Goal: Transaction & Acquisition: Book appointment/travel/reservation

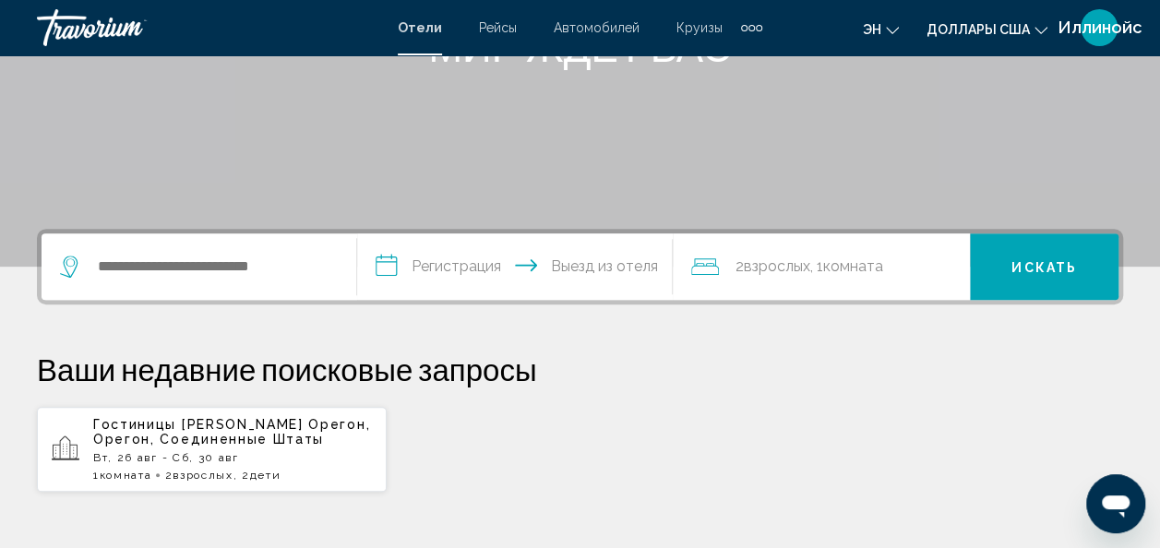
scroll to position [296, 0]
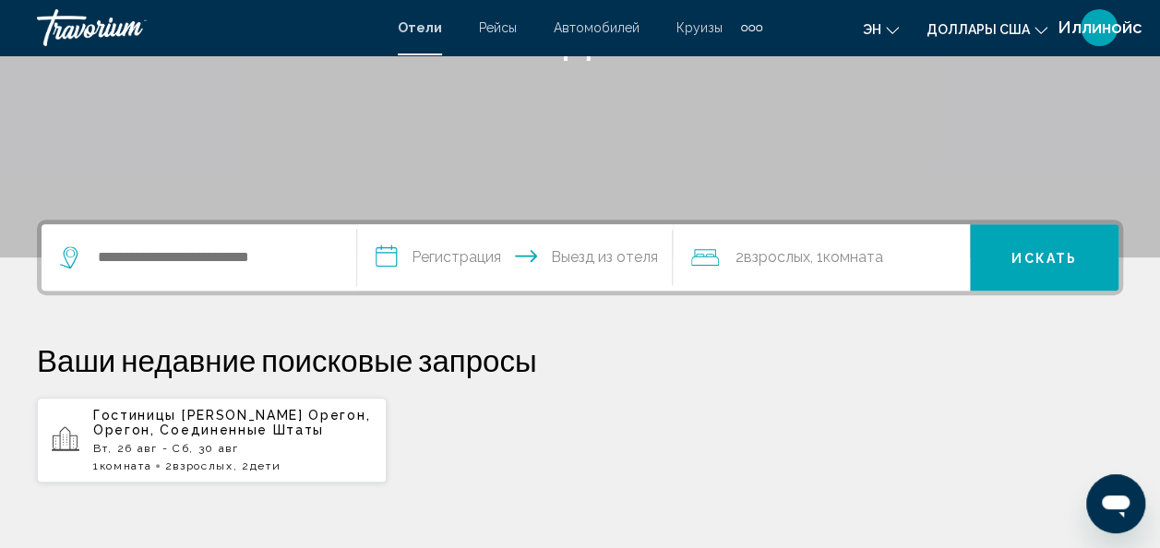
click at [216, 429] on span "Орегон, Орегон, Соединенные Штаты" at bounding box center [231, 423] width 277 height 30
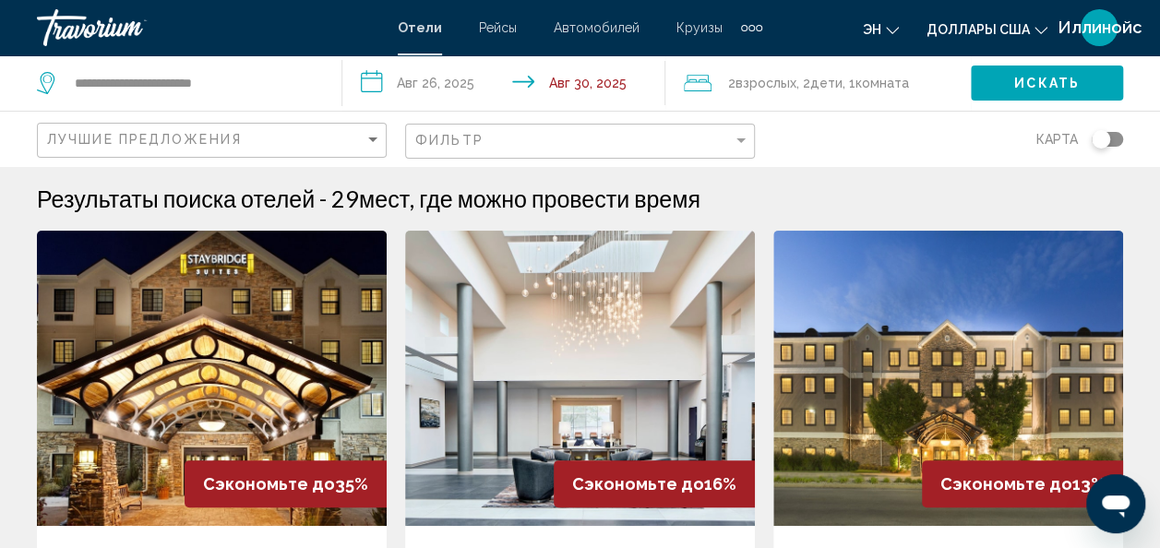
click at [768, 85] on span "Взрослых" at bounding box center [765, 83] width 61 height 15
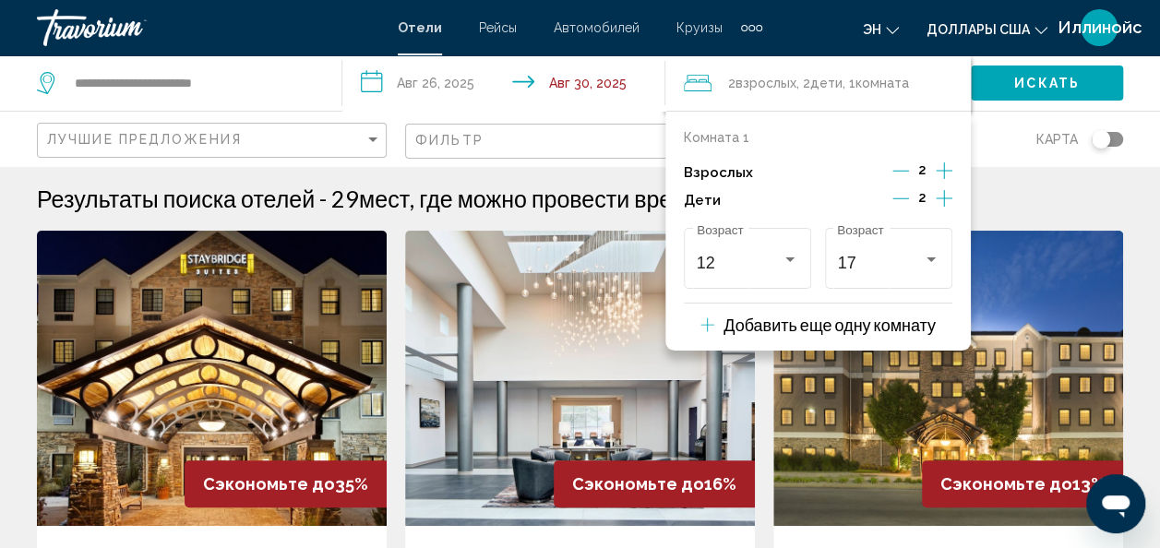
click at [997, 118] on div "Карта" at bounding box center [948, 139] width 350 height 54
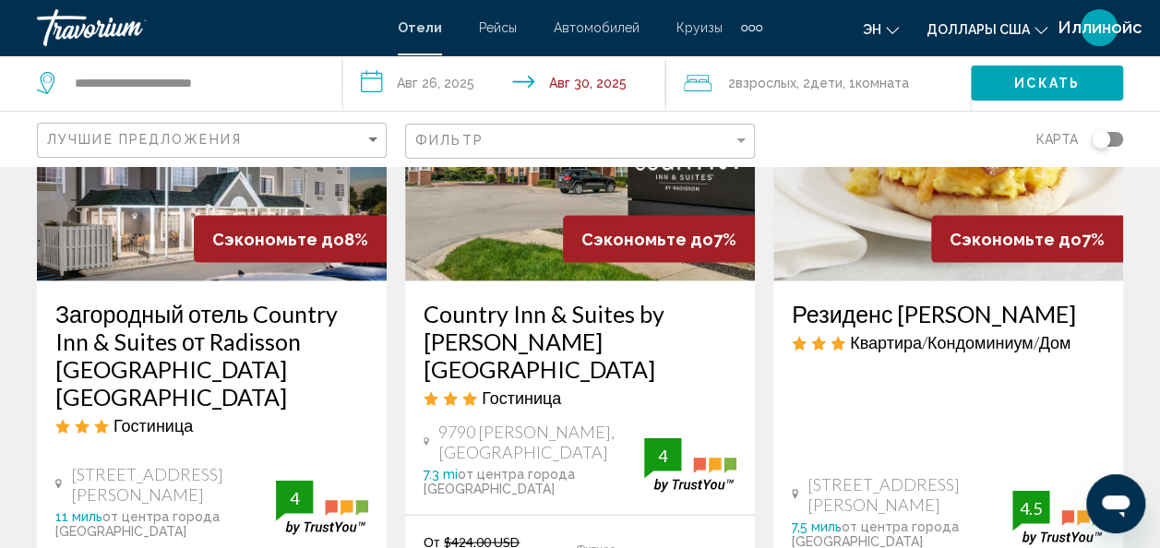
scroll to position [1839, 0]
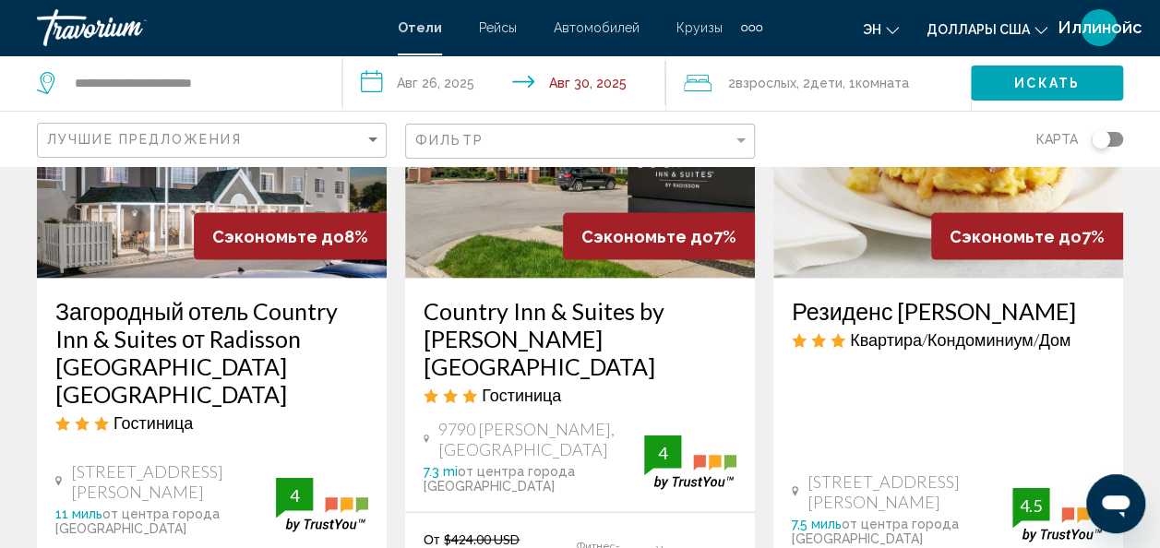
click at [1116, 136] on div "Переключить карту" at bounding box center [1106, 139] width 31 height 15
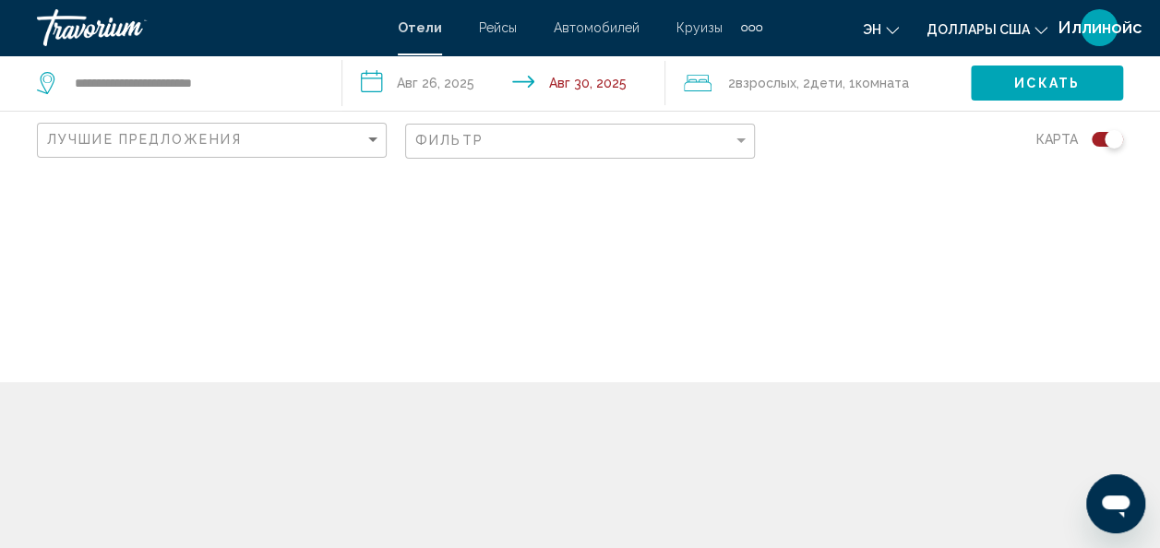
scroll to position [0, 0]
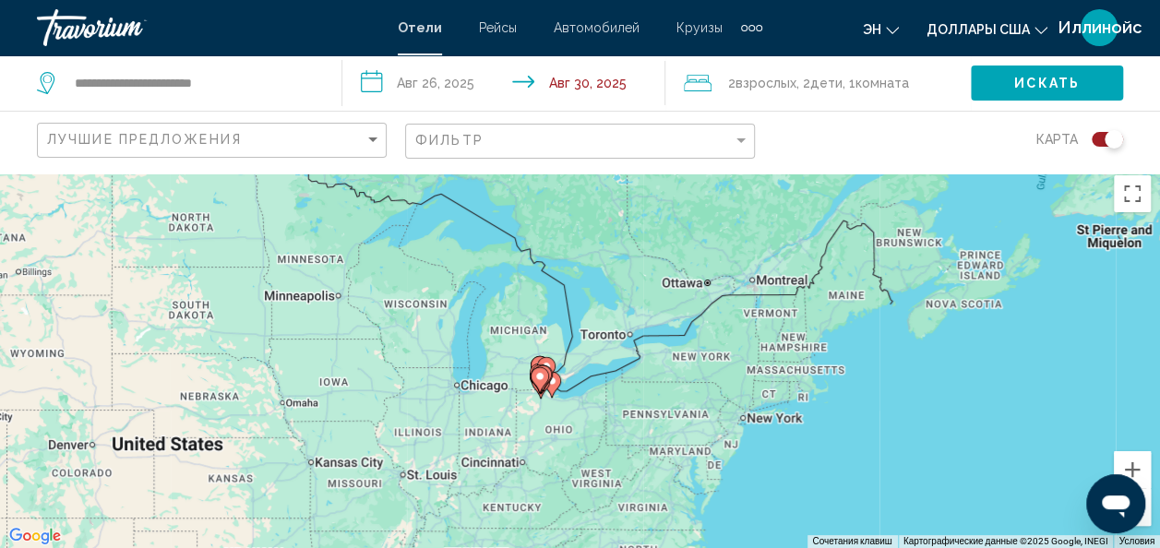
drag, startPoint x: 893, startPoint y: 344, endPoint x: 740, endPoint y: 408, distance: 165.9
click at [740, 408] on div "Чтобы активировать перетаскивание с помощью клавиатуры, нажмите Alt + Enter. Пе…" at bounding box center [580, 357] width 1160 height 382
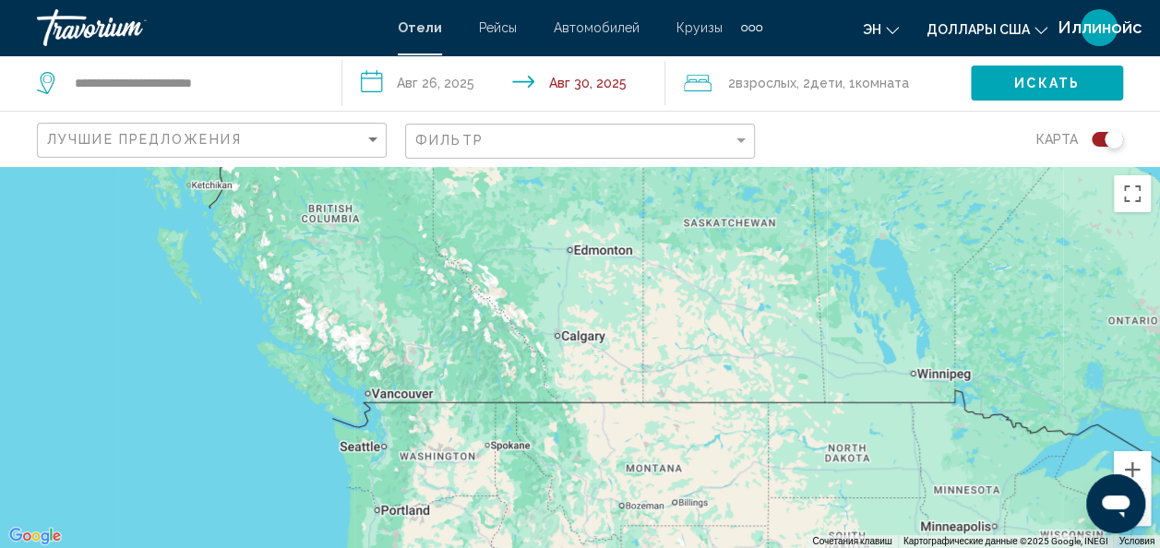
drag, startPoint x: 497, startPoint y: 367, endPoint x: 1157, endPoint y: 595, distance: 697.9
click at [1157, 547] on html "**********" at bounding box center [580, 274] width 1160 height 548
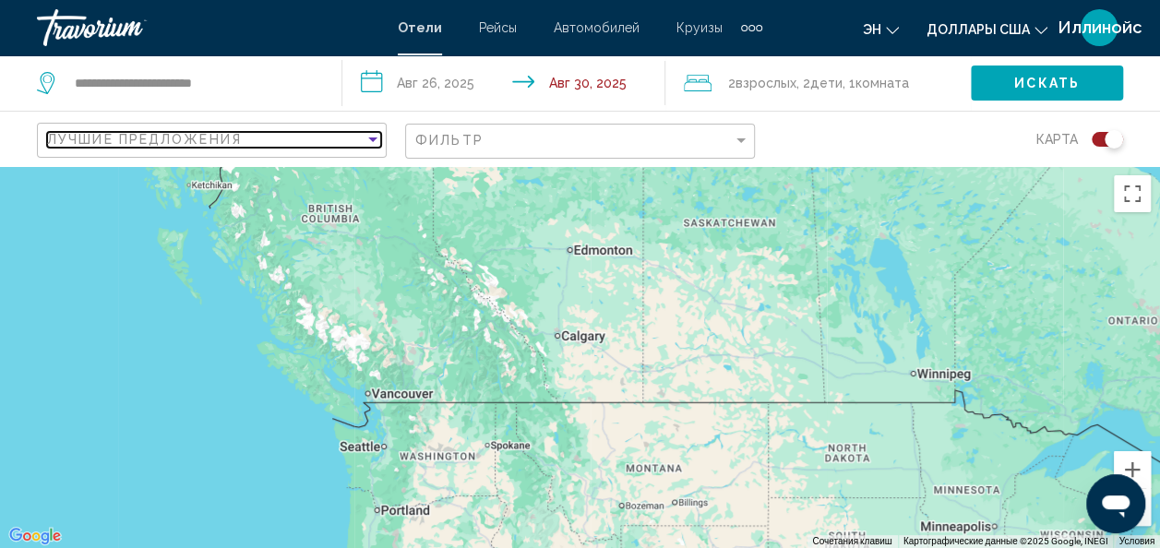
click at [156, 135] on span "Лучшие предложения" at bounding box center [144, 139] width 195 height 15
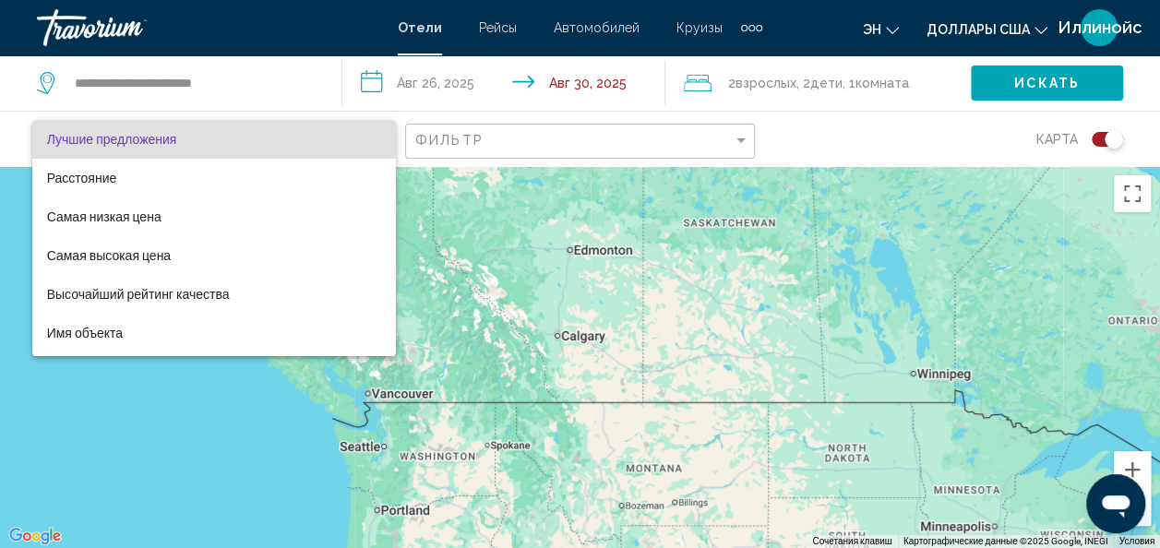
click at [471, 140] on div at bounding box center [580, 274] width 1160 height 548
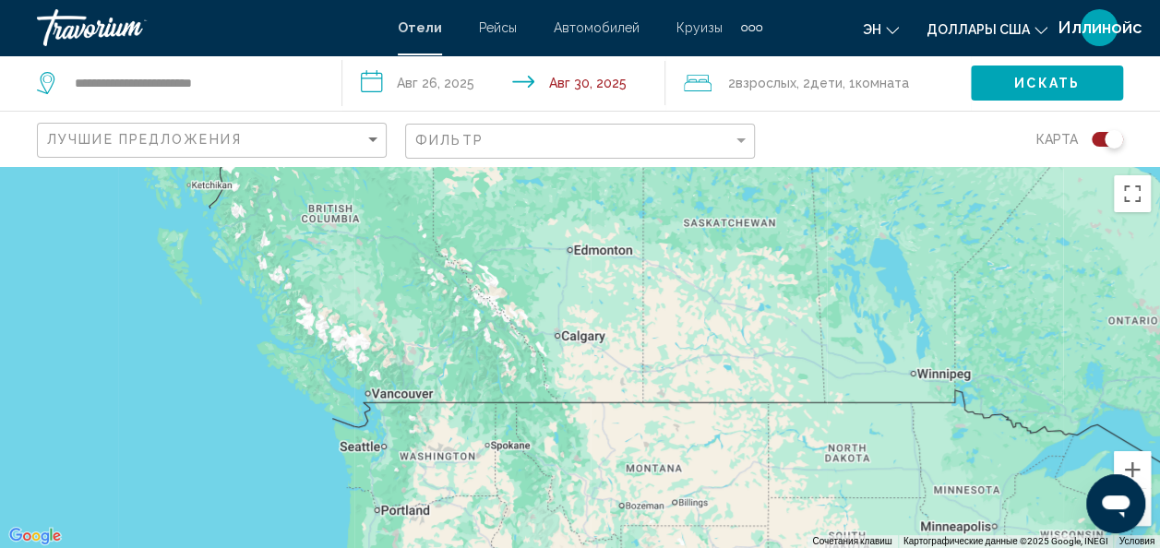
click at [743, 149] on div "Фильтр" at bounding box center [582, 142] width 334 height 34
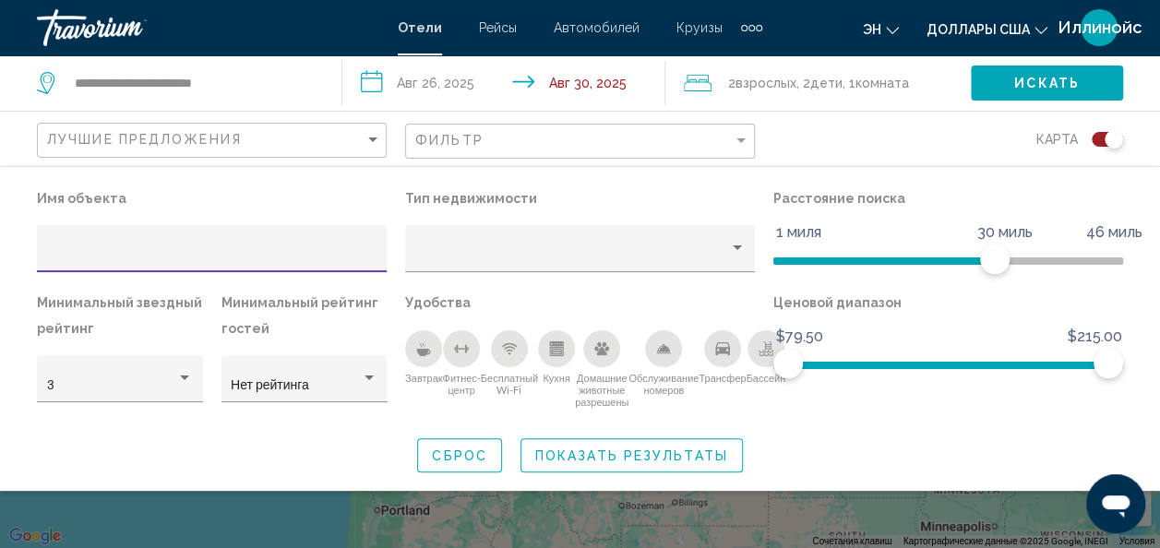
click at [270, 508] on div "Виджет поиска" at bounding box center [580, 412] width 1160 height 271
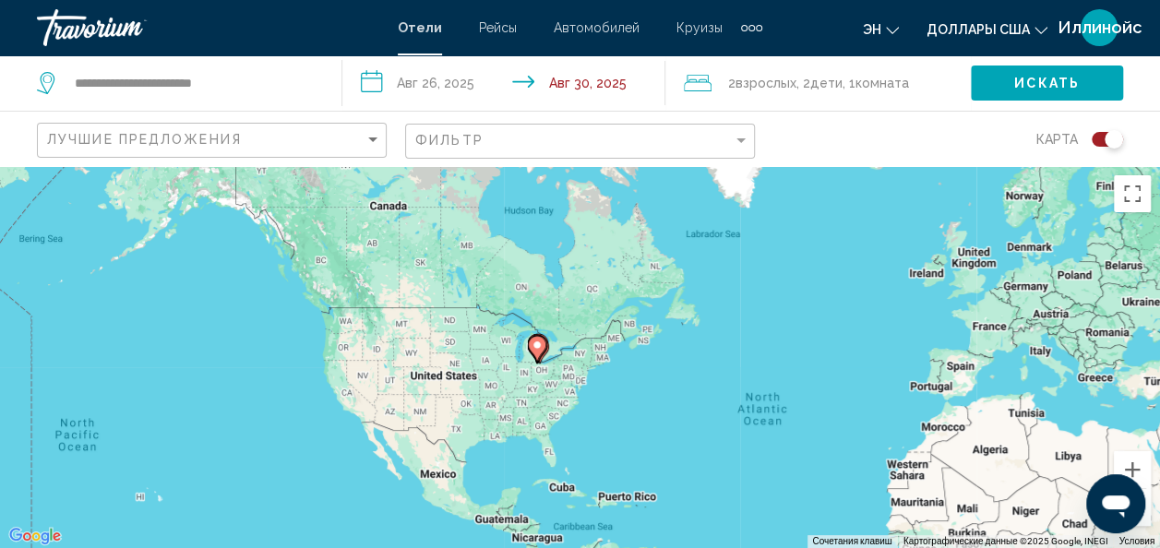
click at [337, 342] on div "Чтобы активировать перетаскивание с помощью клавиатуры, нажмите Alt + Enter. Пе…" at bounding box center [580, 357] width 1160 height 382
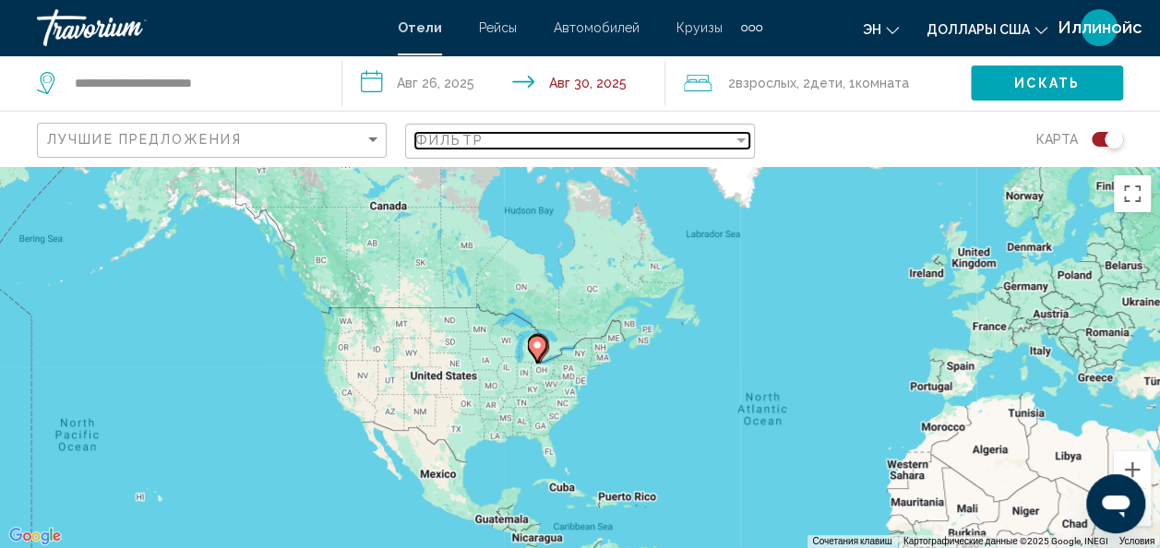
click at [747, 138] on div "Фильтр" at bounding box center [741, 140] width 17 height 15
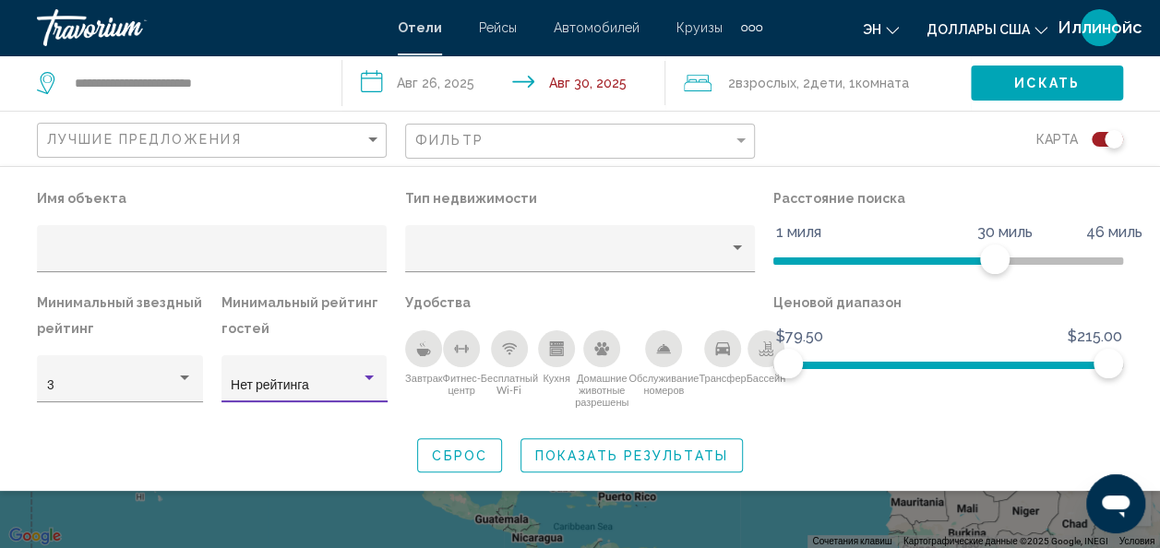
click at [370, 380] on div "Фильтры отелей" at bounding box center [369, 378] width 17 height 15
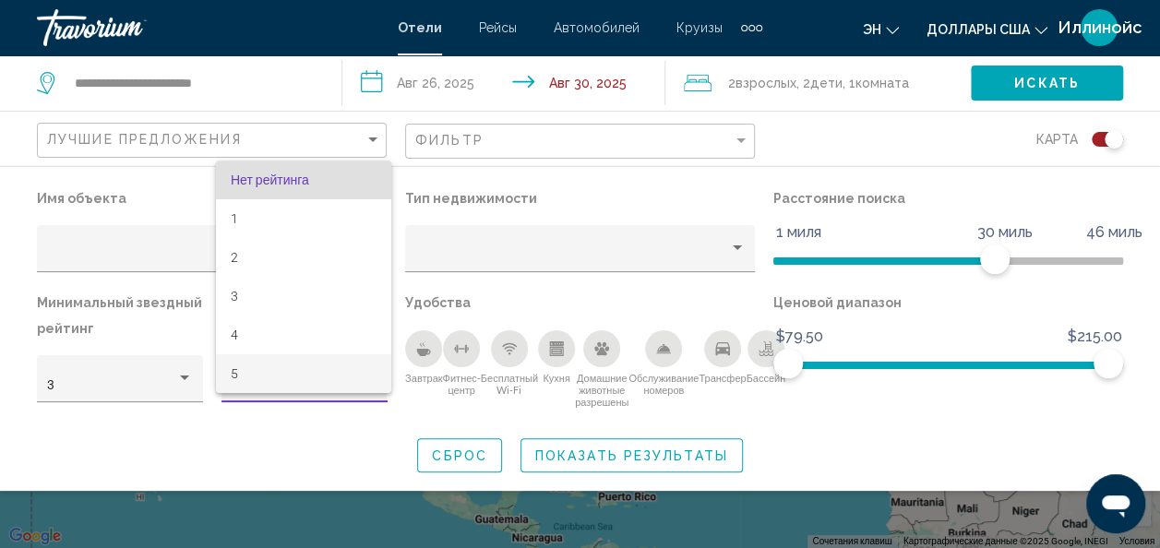
click at [315, 375] on span "5" at bounding box center [304, 373] width 146 height 39
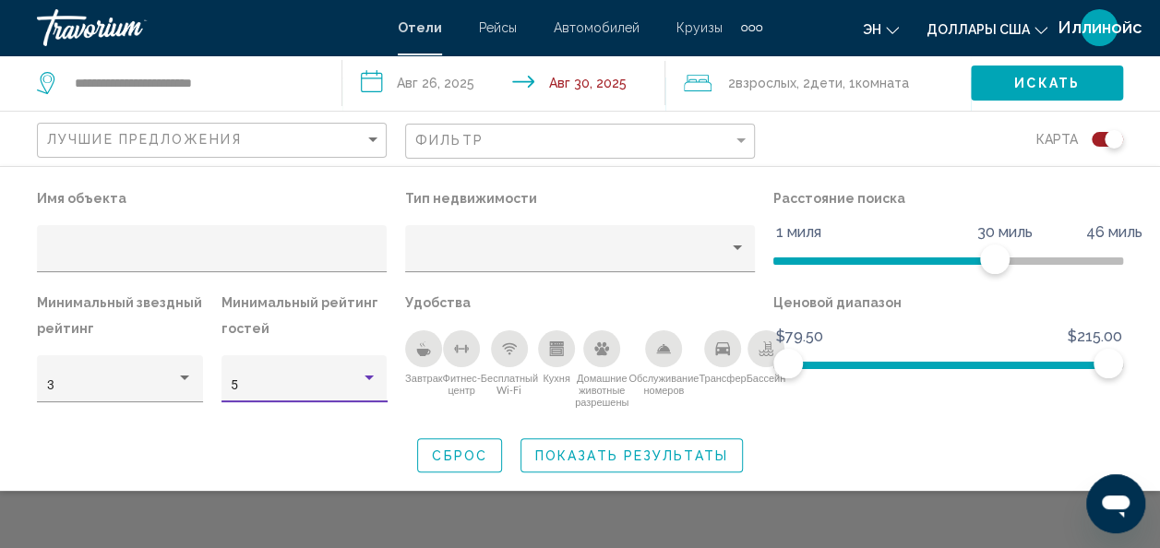
scroll to position [85, 0]
click at [812, 134] on div "Карта" at bounding box center [948, 139] width 350 height 54
click at [784, 24] on div "эн English Español Français Italiano Português русский Доллары [GEOGRAPHIC_DATA…" at bounding box center [952, 27] width 342 height 39
click at [305, 26] on link "Травориум" at bounding box center [208, 27] width 342 height 37
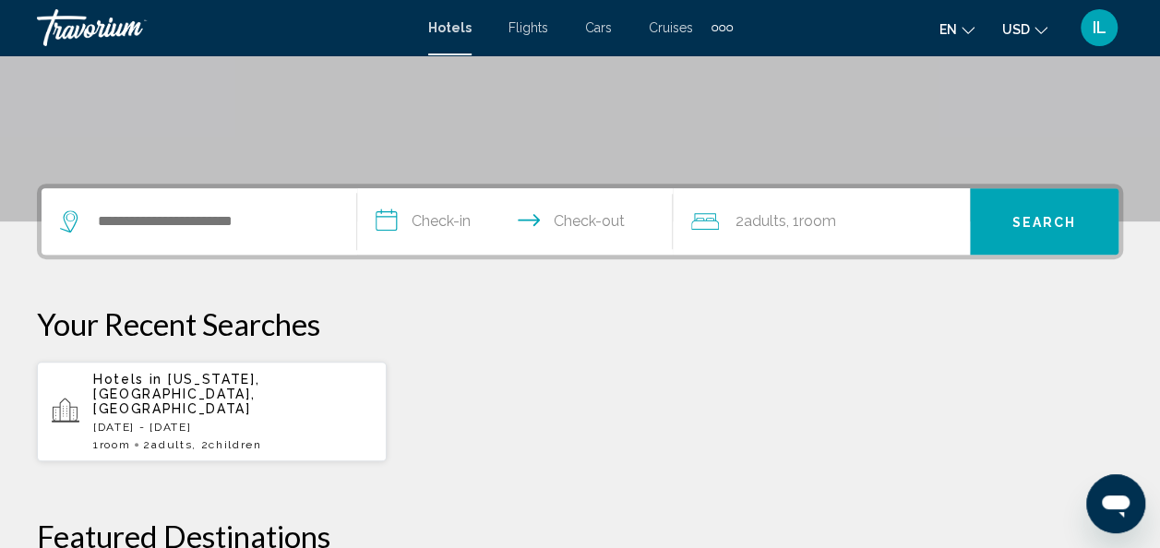
scroll to position [331, 0]
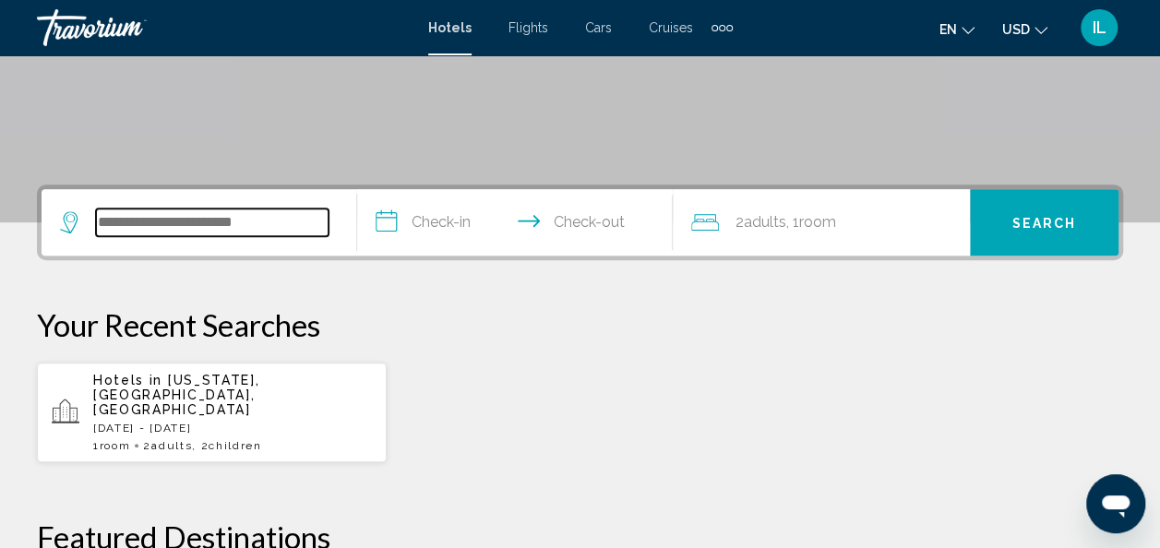
click at [306, 223] on input "Search widget" at bounding box center [212, 223] width 232 height 28
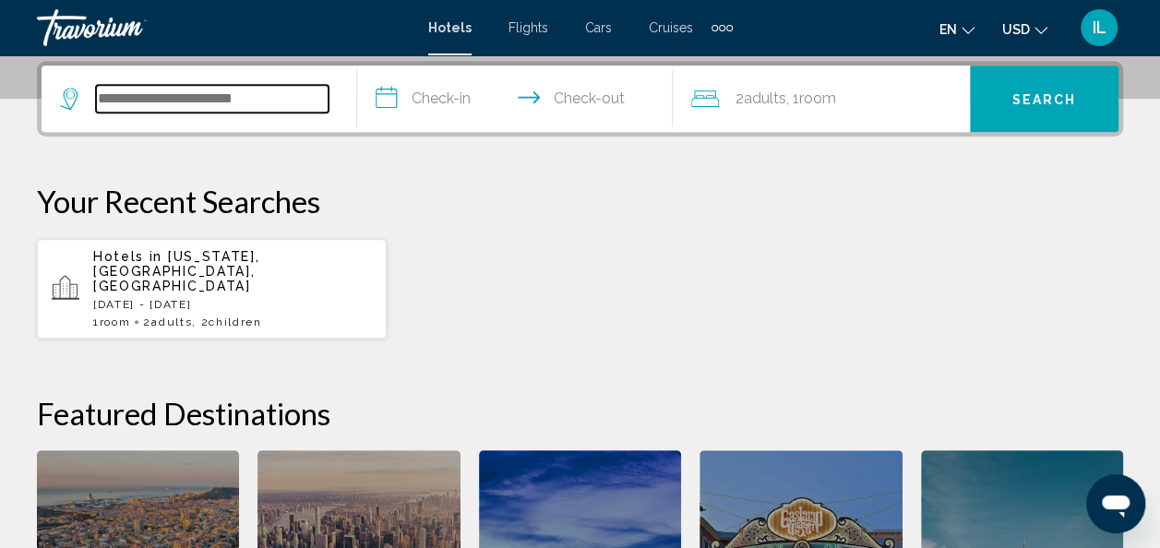
scroll to position [456, 0]
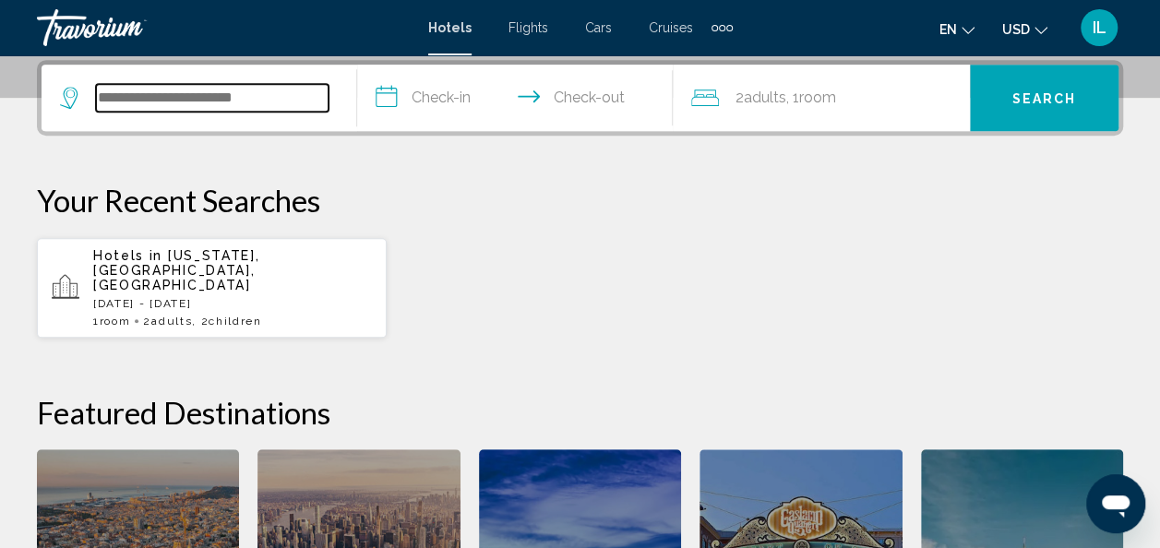
click at [200, 94] on input "Search widget" at bounding box center [212, 98] width 232 height 28
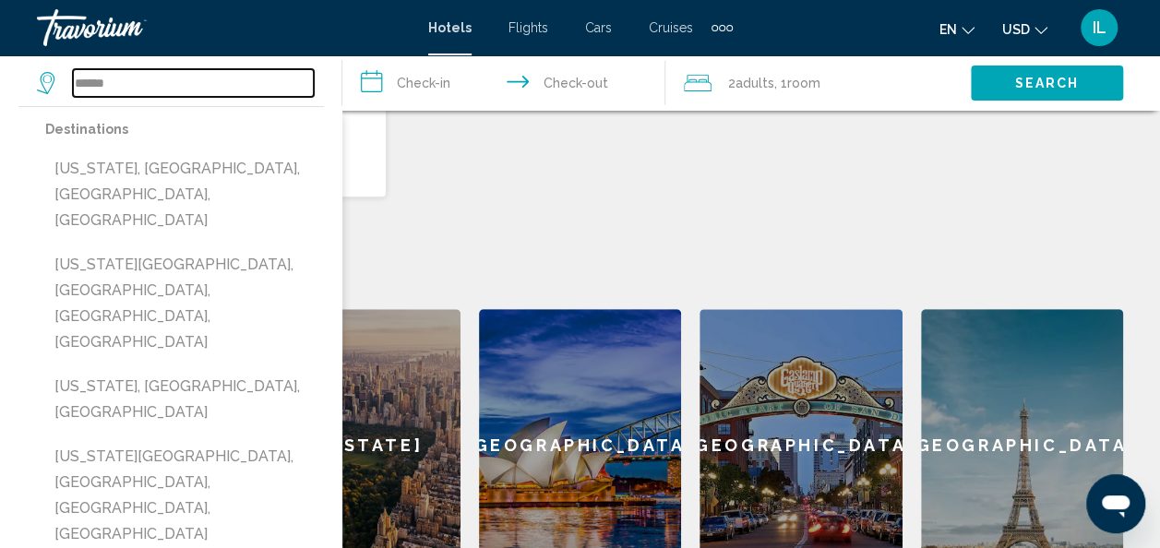
scroll to position [645, 0]
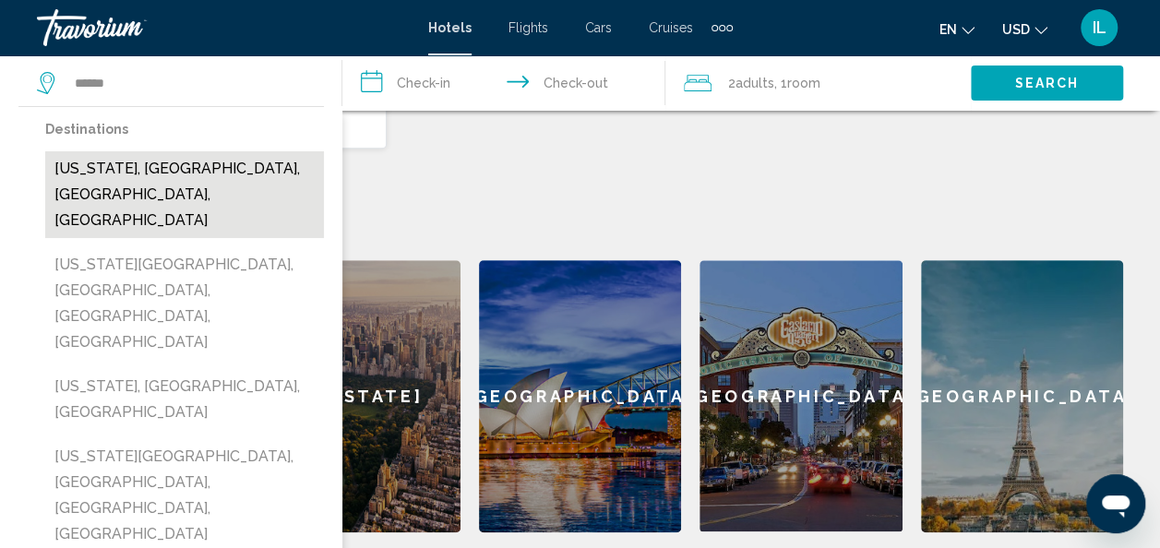
click at [137, 164] on button "[US_STATE], [GEOGRAPHIC_DATA], [GEOGRAPHIC_DATA], [GEOGRAPHIC_DATA]" at bounding box center [184, 194] width 279 height 87
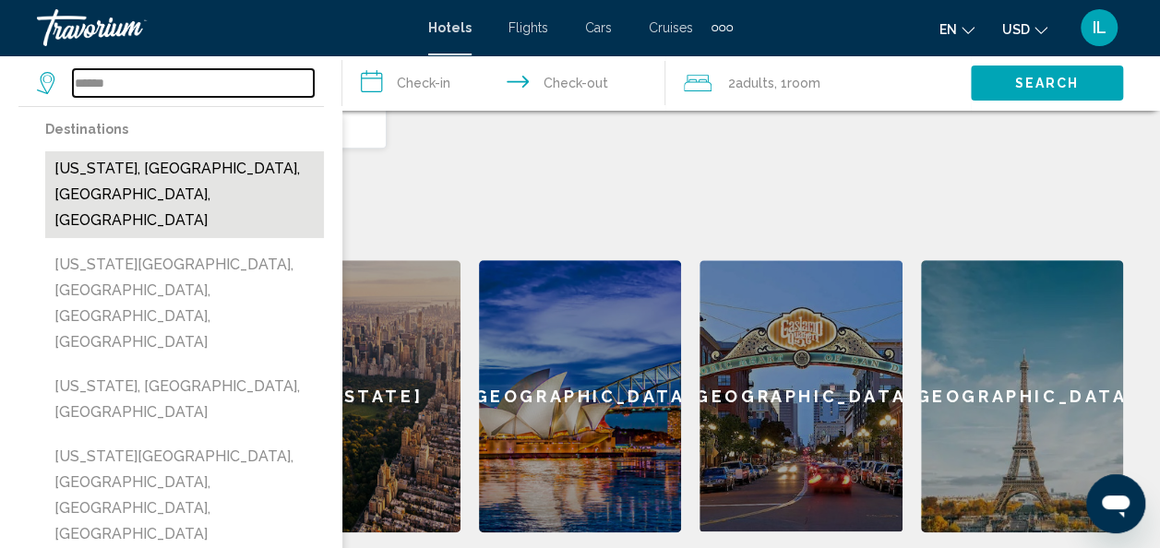
type input "**********"
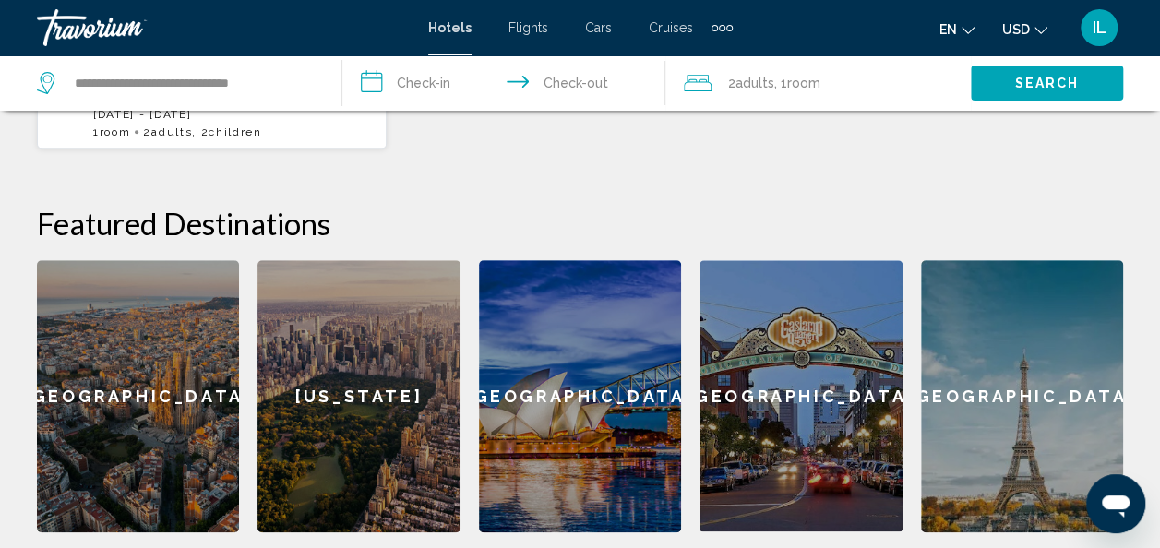
click at [398, 83] on input "**********" at bounding box center [507, 85] width 331 height 61
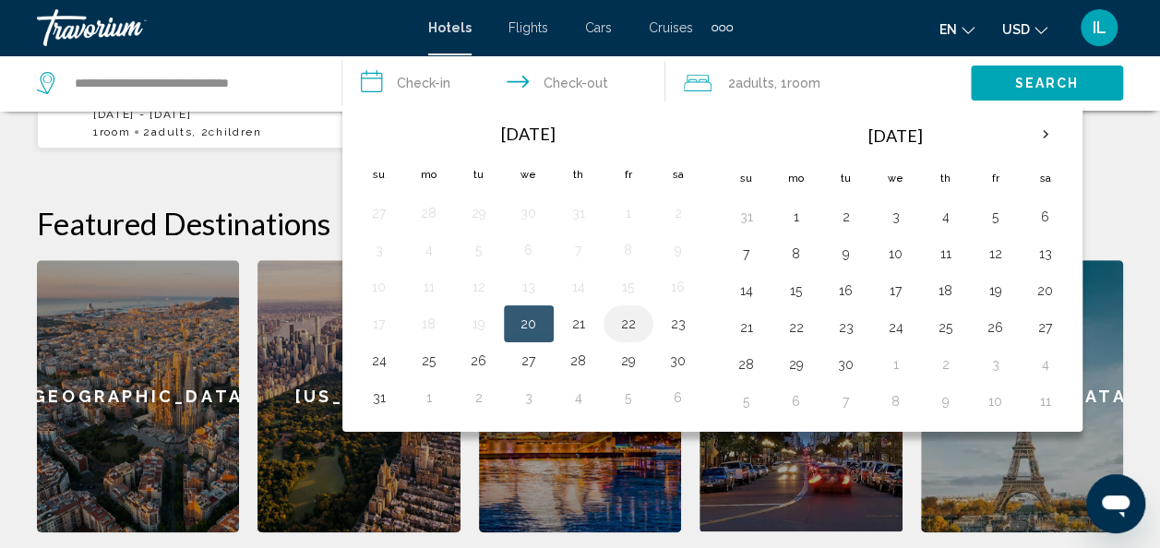
click at [628, 317] on button "22" at bounding box center [629, 324] width 30 height 26
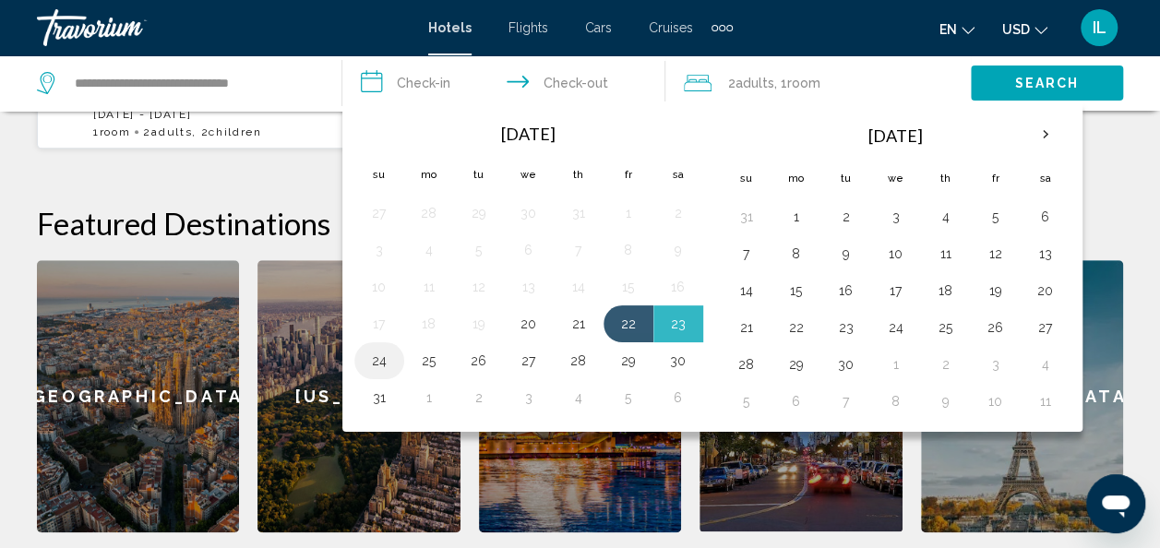
click at [371, 362] on button "24" at bounding box center [379, 361] width 30 height 26
type input "**********"
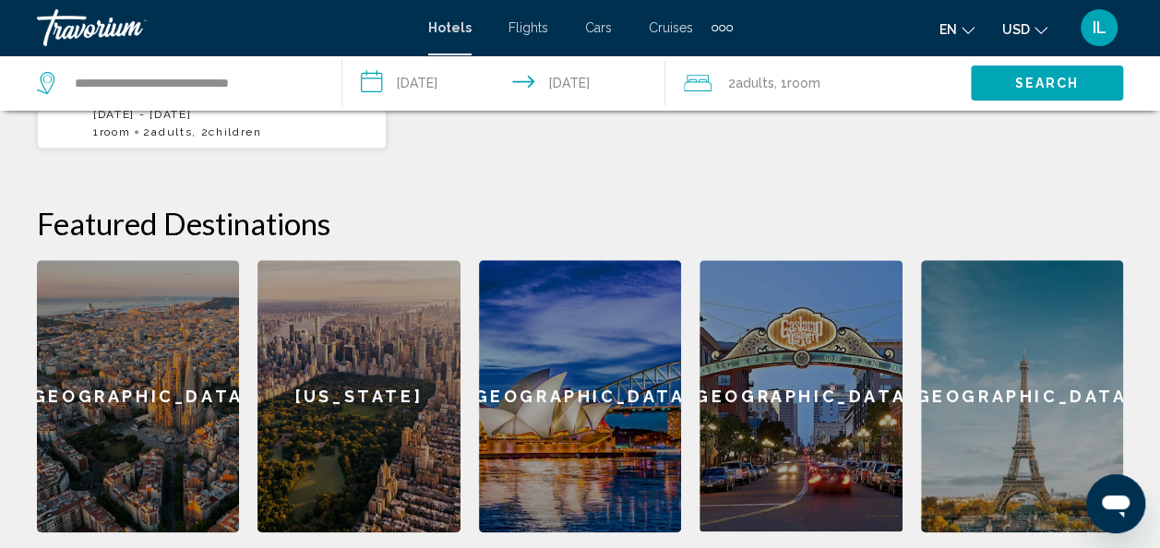
click at [1028, 92] on button "Search" at bounding box center [1047, 83] width 152 height 34
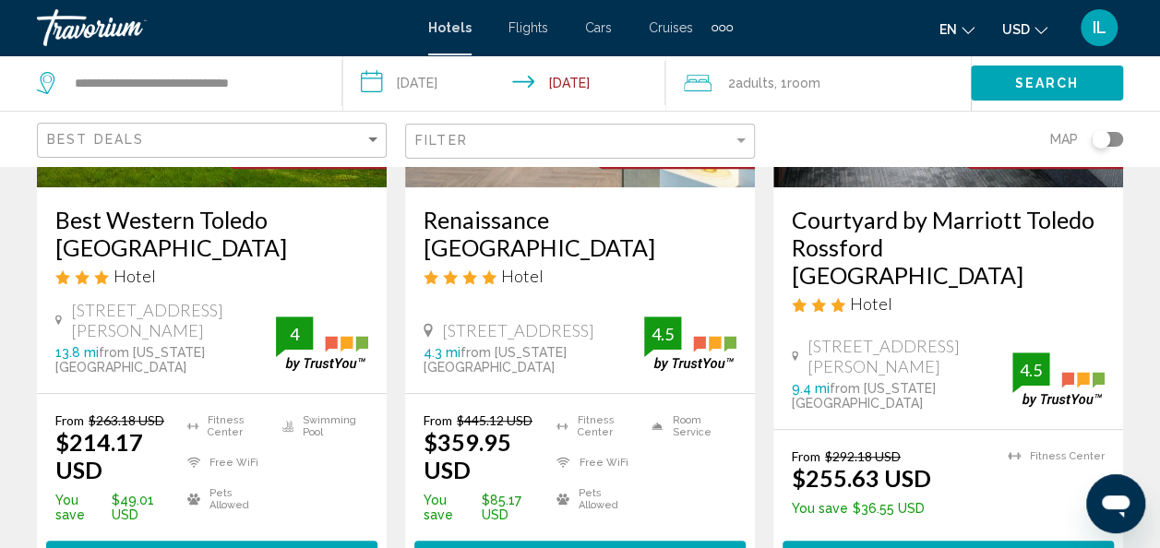
scroll to position [338, 0]
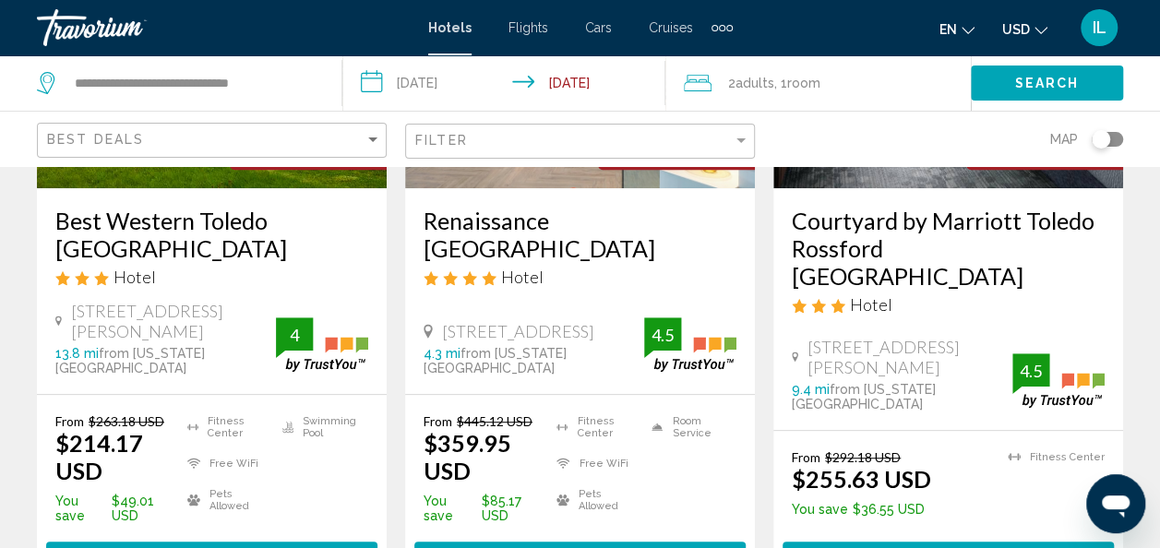
click at [1114, 135] on div "Toggle map" at bounding box center [1106, 139] width 31 height 15
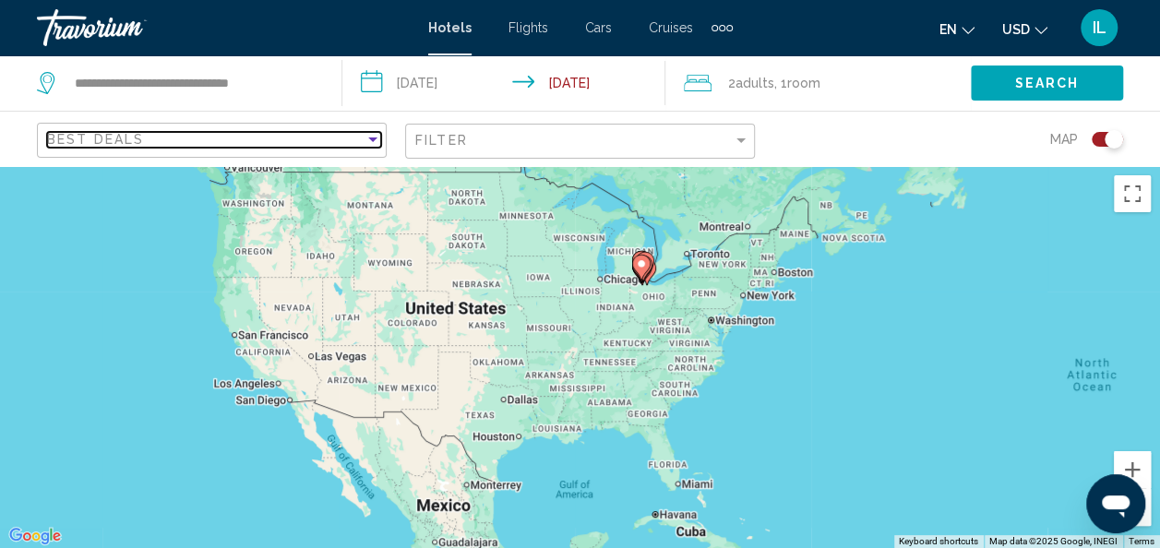
click at [368, 137] on div "Sort by" at bounding box center [372, 139] width 9 height 5
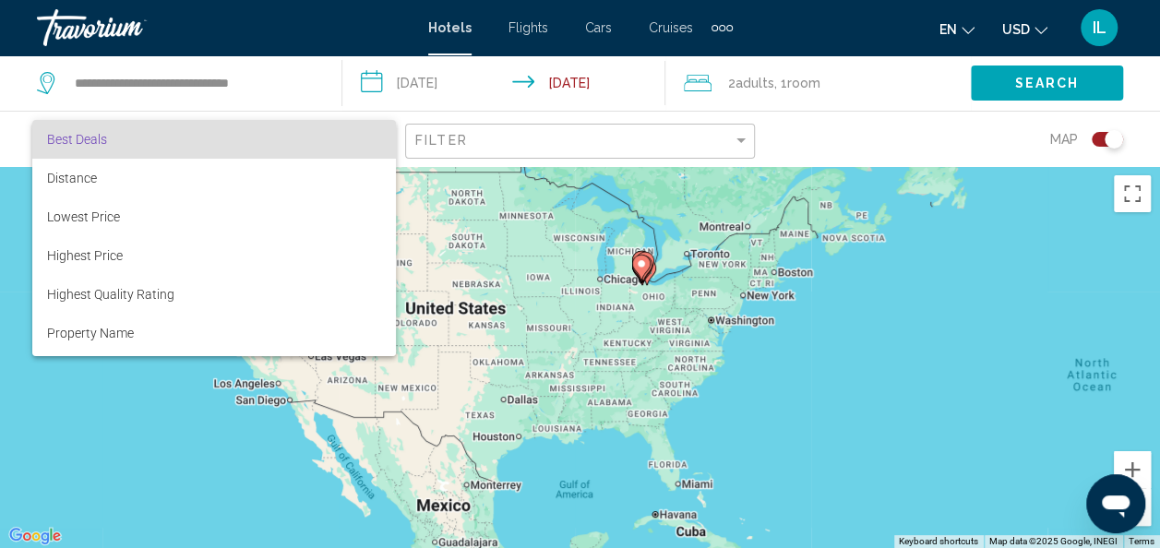
click at [353, 130] on span "Best Deals" at bounding box center [214, 139] width 335 height 39
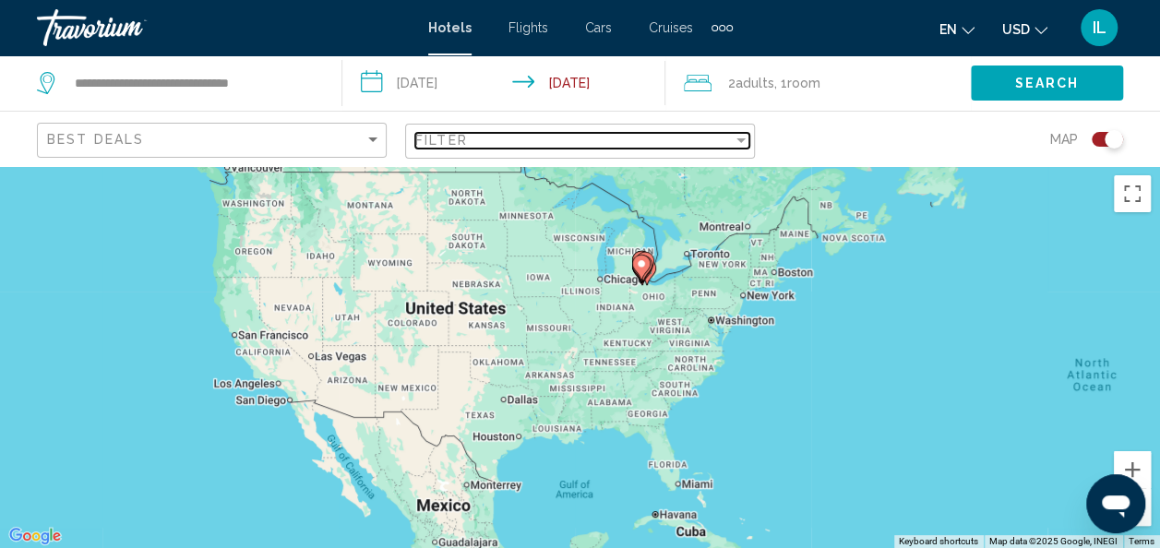
click at [736, 135] on div "Filter" at bounding box center [741, 140] width 17 height 15
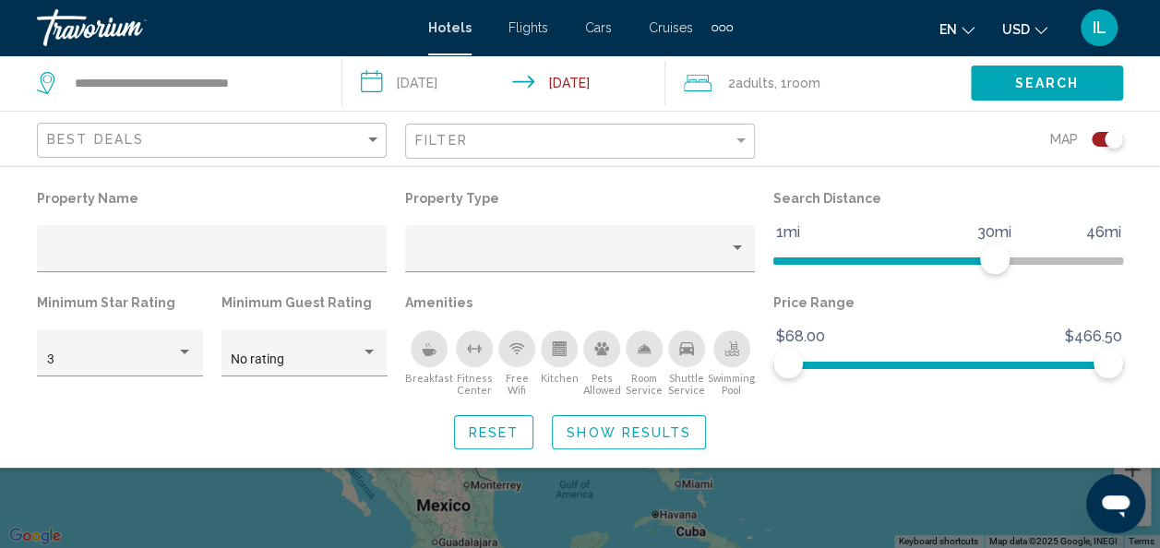
click at [817, 509] on div "Search widget" at bounding box center [580, 412] width 1160 height 271
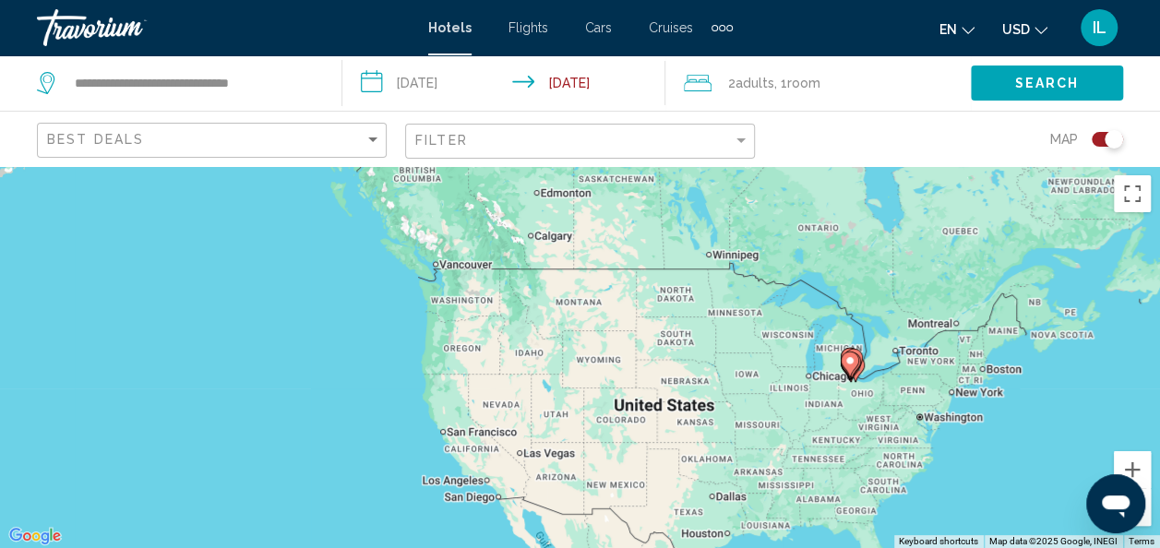
drag, startPoint x: 258, startPoint y: 266, endPoint x: 495, endPoint y: 425, distance: 285.1
click at [495, 425] on div "To activate drag with keyboard, press Alt + Enter. Once in keyboard drag state,…" at bounding box center [580, 357] width 1160 height 382
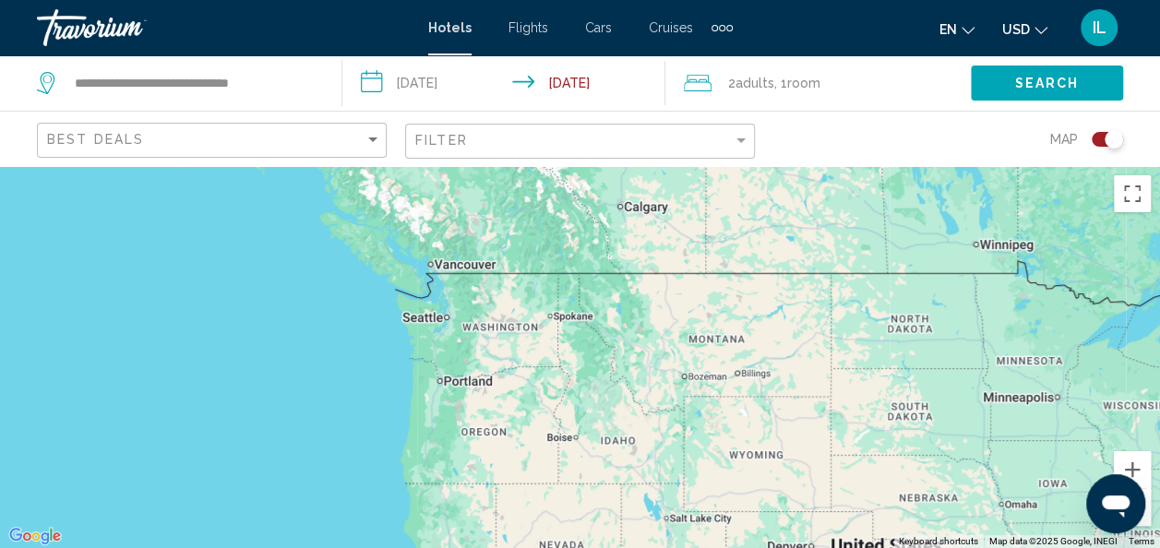
click at [413, 338] on div "To activate drag with keyboard, press Alt + Enter. Once in keyboard drag state,…" at bounding box center [580, 357] width 1160 height 382
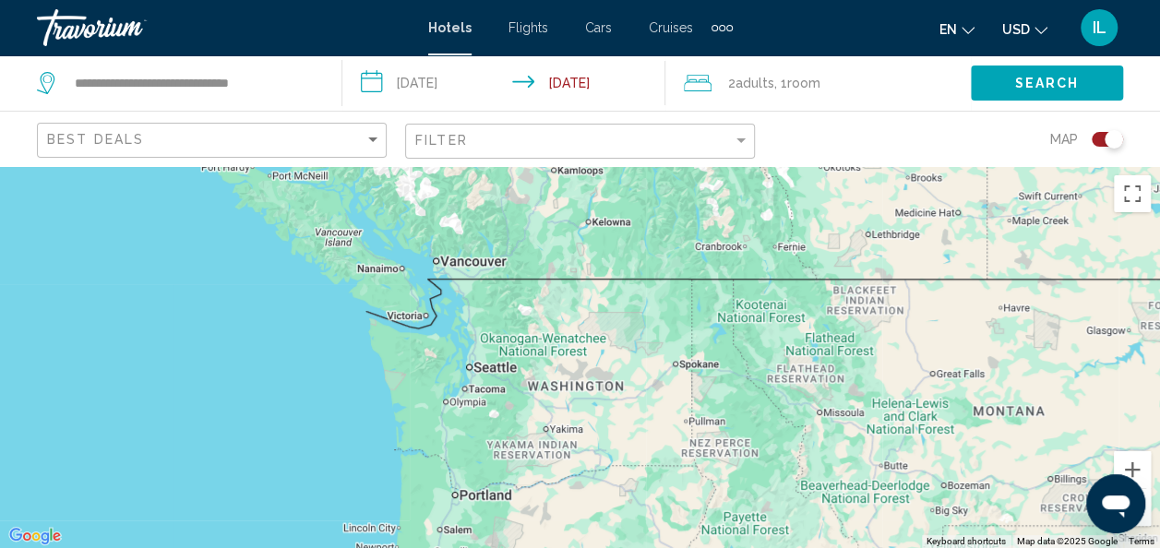
drag, startPoint x: 399, startPoint y: 295, endPoint x: 373, endPoint y: 386, distance: 94.0
click at [373, 386] on div "Main content" at bounding box center [580, 357] width 1160 height 382
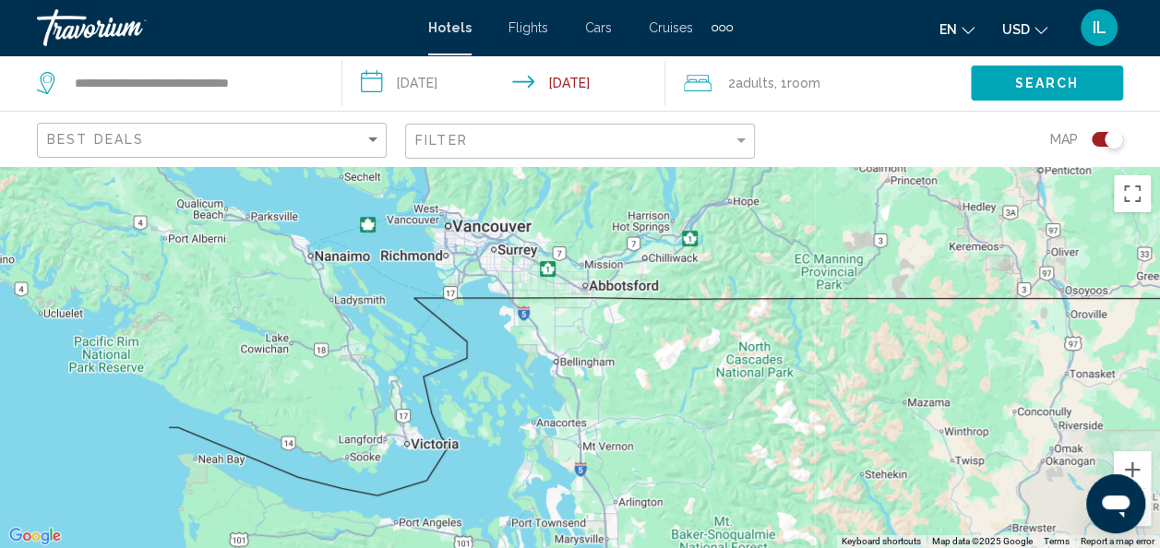
drag, startPoint x: 546, startPoint y: 344, endPoint x: 455, endPoint y: 455, distance: 143.5
click at [455, 455] on div "Main content" at bounding box center [580, 357] width 1160 height 382
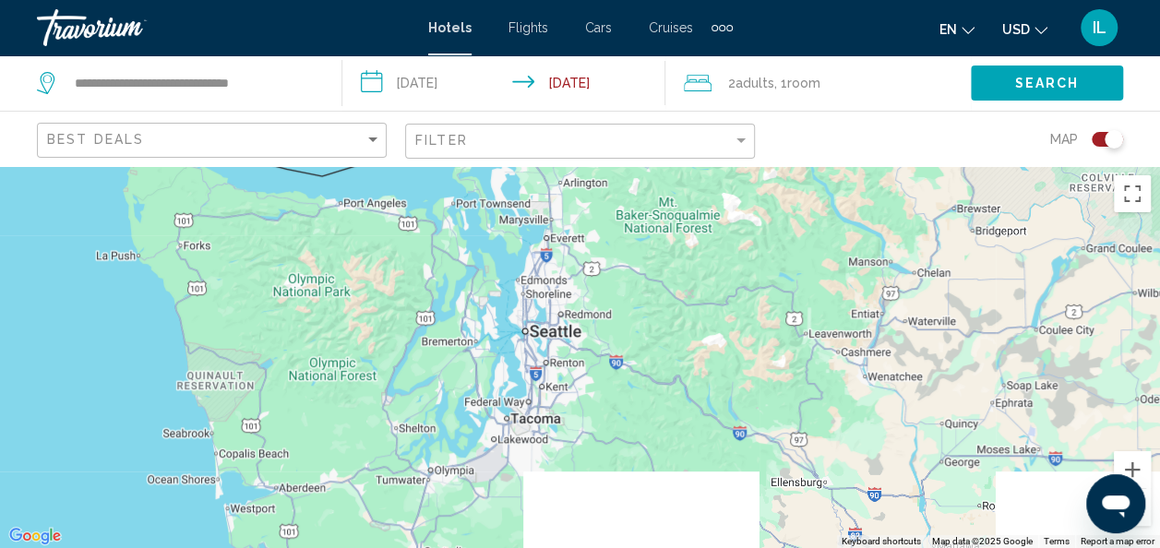
drag, startPoint x: 498, startPoint y: 365, endPoint x: 441, endPoint y: 44, distance: 326.1
click at [441, 44] on div "**********" at bounding box center [580, 274] width 1160 height 548
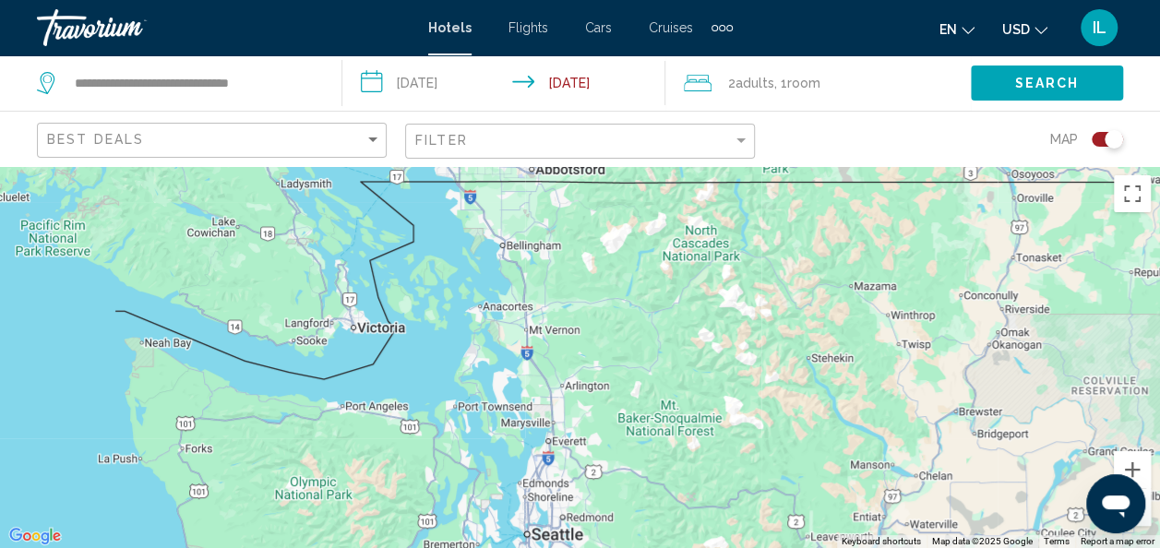
drag, startPoint x: 444, startPoint y: 184, endPoint x: 446, endPoint y: 393, distance: 209.4
click at [446, 393] on div "Main content" at bounding box center [580, 357] width 1160 height 382
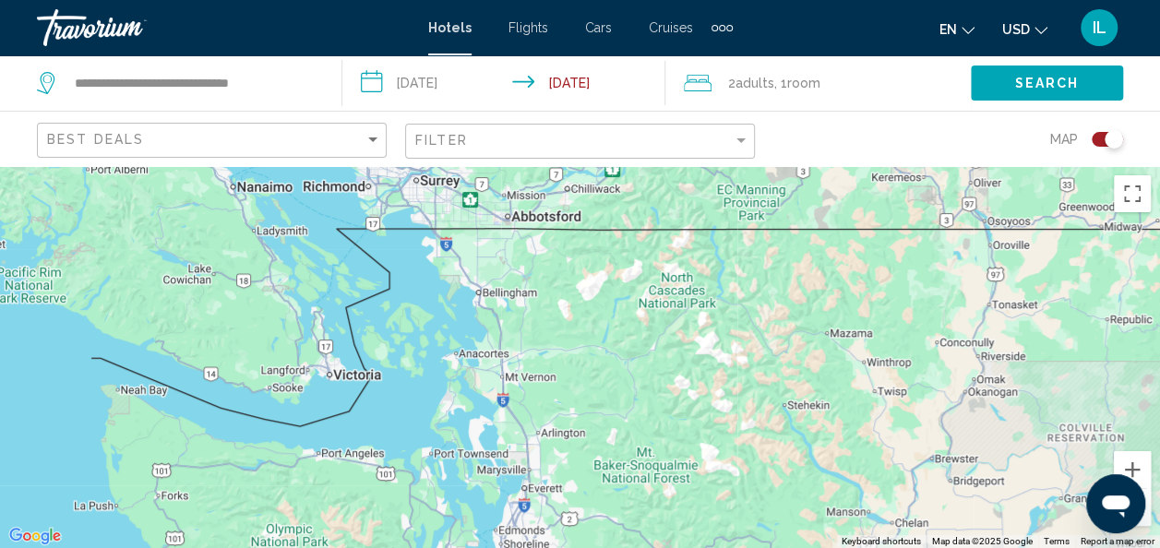
drag, startPoint x: 446, startPoint y: 393, endPoint x: 419, endPoint y: 436, distance: 51.0
click at [419, 436] on div "Main content" at bounding box center [580, 357] width 1160 height 382
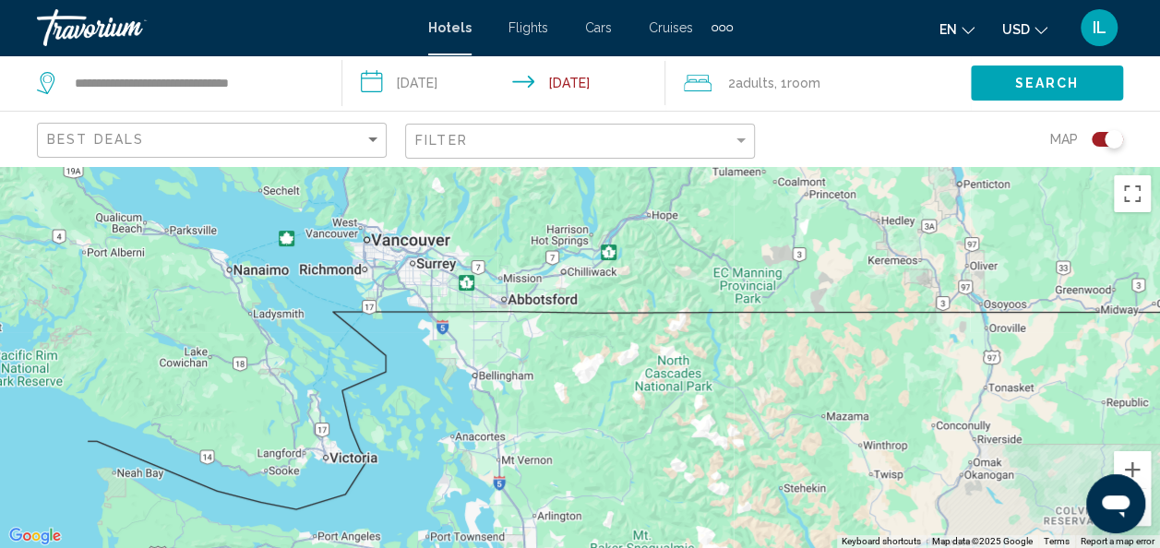
drag, startPoint x: 419, startPoint y: 436, endPoint x: 418, endPoint y: 531, distance: 95.0
click at [418, 531] on div "Main content" at bounding box center [580, 357] width 1160 height 382
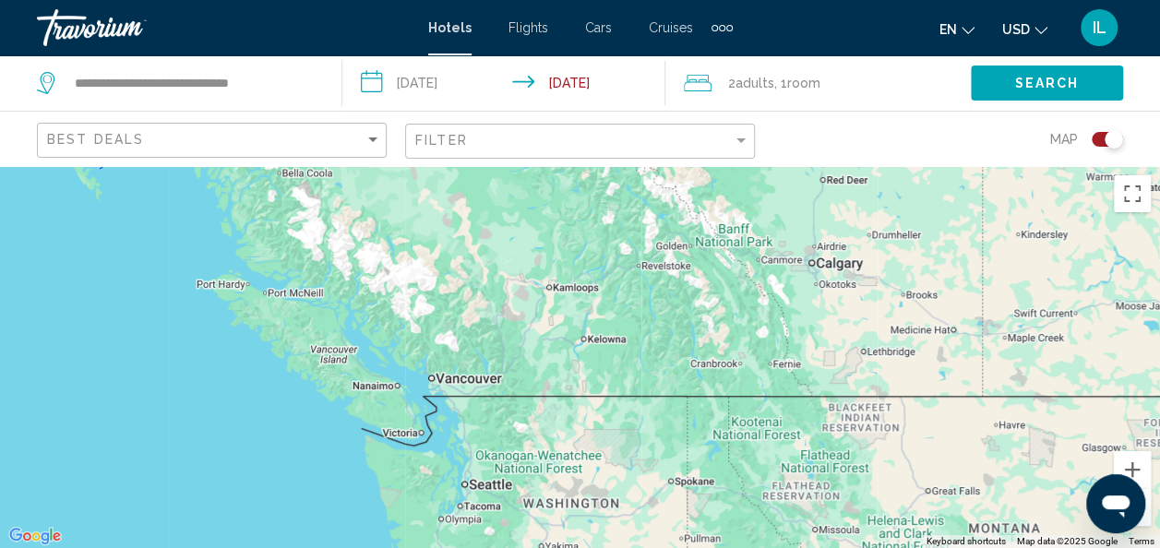
click at [465, 393] on div "Main content" at bounding box center [580, 357] width 1160 height 382
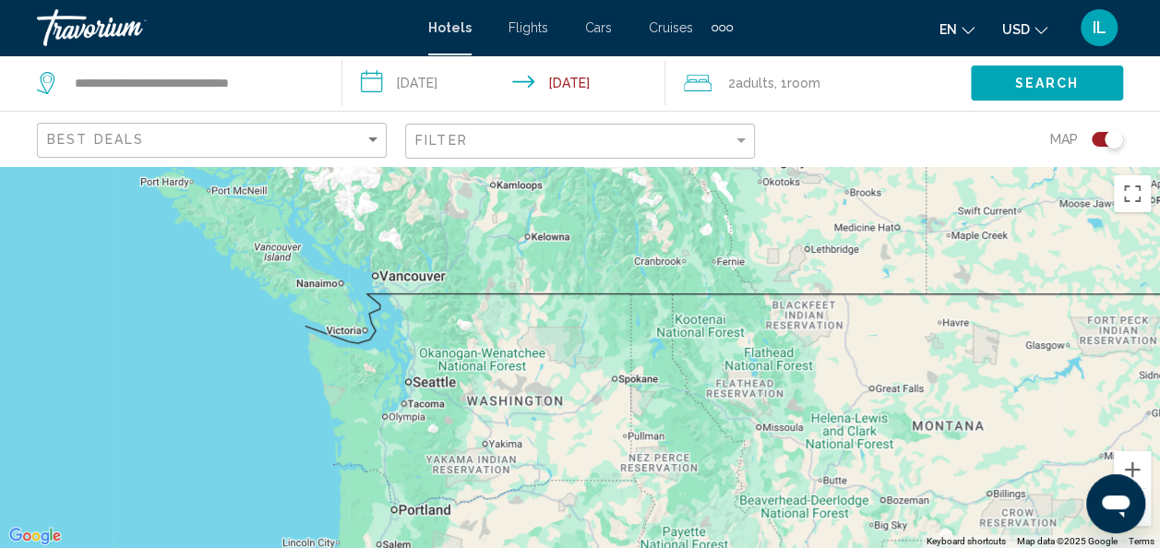
drag, startPoint x: 321, startPoint y: 440, endPoint x: 259, endPoint y: 336, distance: 121.2
click at [259, 336] on div "Main content" at bounding box center [580, 357] width 1160 height 382
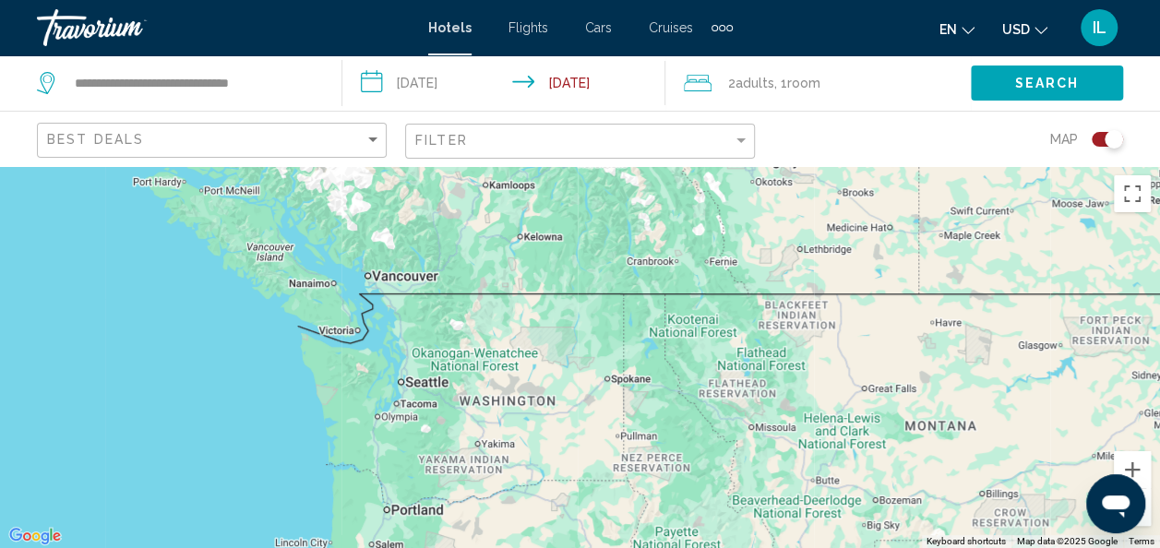
click at [345, 336] on div "Main content" at bounding box center [580, 357] width 1160 height 382
click at [1100, 140] on div "Toggle map" at bounding box center [1106, 139] width 31 height 15
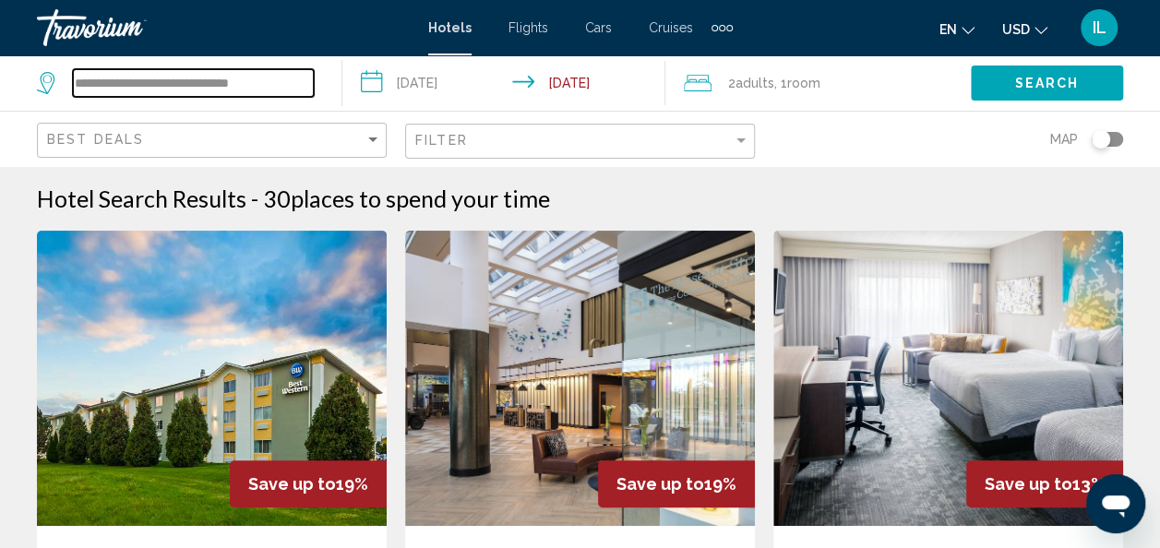
click at [276, 88] on input "**********" at bounding box center [193, 83] width 241 height 28
click at [293, 86] on input "**********" at bounding box center [193, 83] width 241 height 28
type input "*"
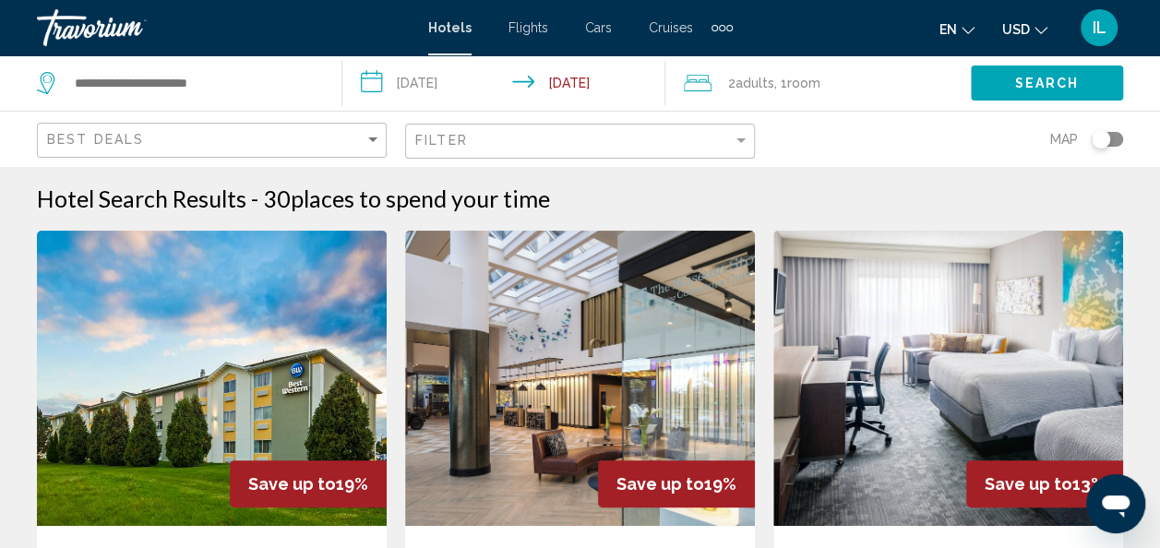
click at [1113, 135] on div "Toggle map" at bounding box center [1106, 139] width 31 height 15
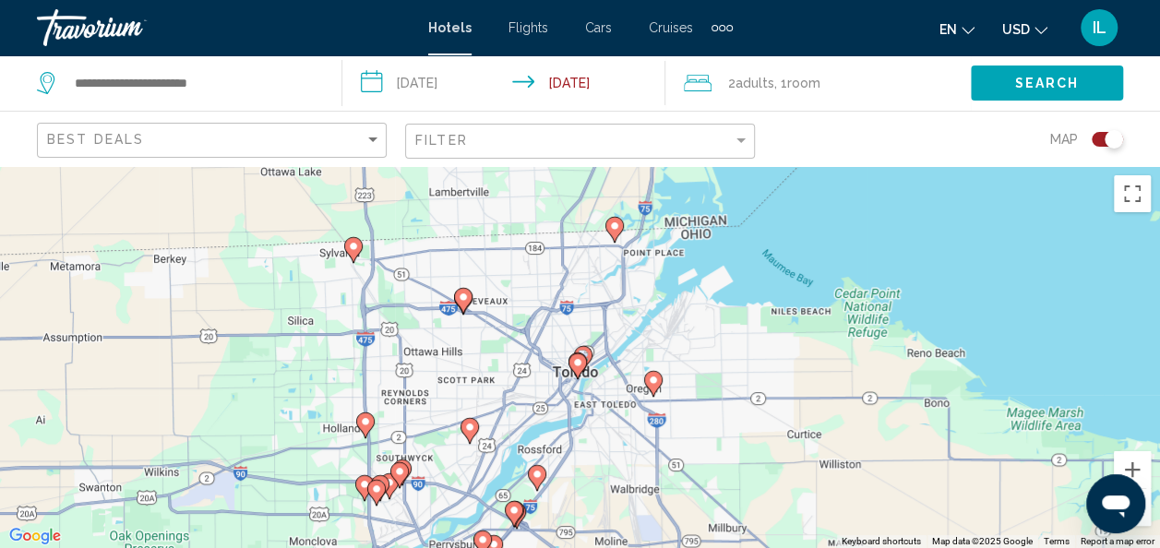
drag, startPoint x: 537, startPoint y: 329, endPoint x: 577, endPoint y: 229, distance: 108.1
click at [577, 229] on div "To activate drag with keyboard, press Alt + Enter. Once in keyboard drag state,…" at bounding box center [580, 357] width 1160 height 382
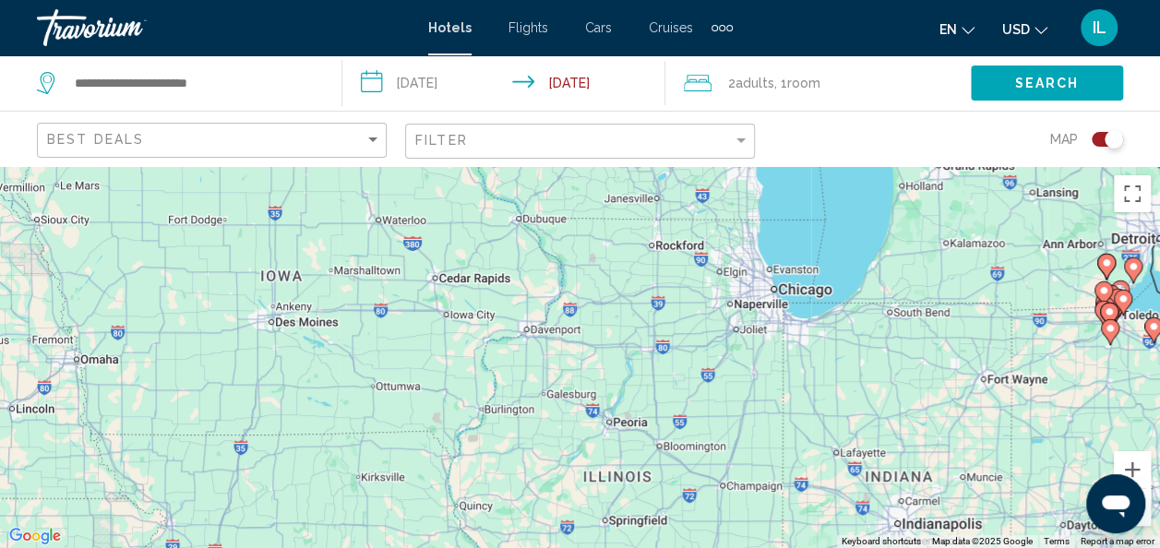
drag, startPoint x: 596, startPoint y: 277, endPoint x: 1176, endPoint y: 372, distance: 588.0
click at [1160, 372] on html "**********" at bounding box center [580, 274] width 1160 height 548
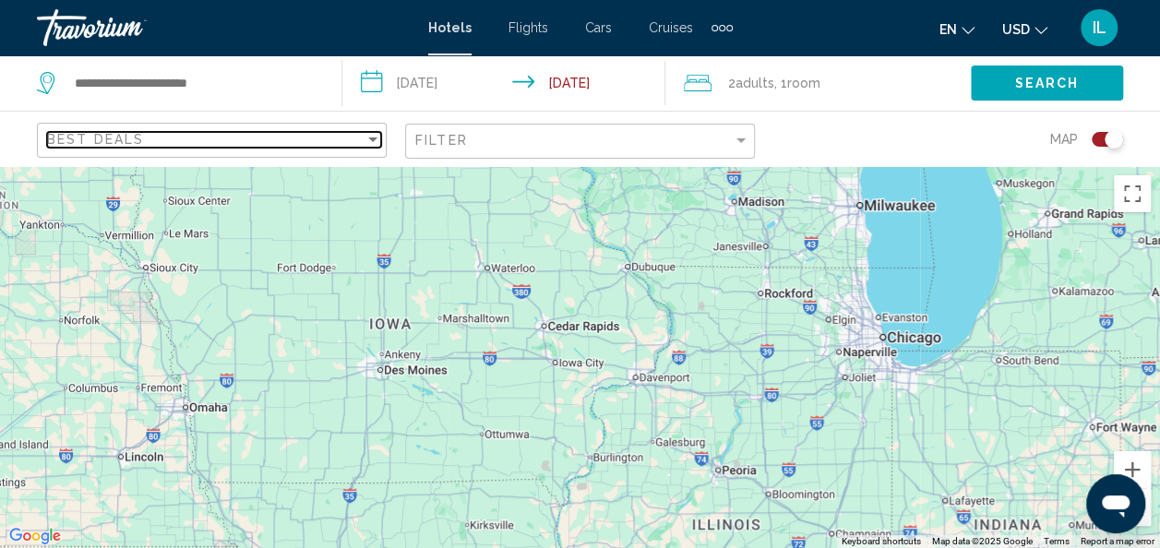
click at [361, 138] on div "Best Deals" at bounding box center [205, 139] width 317 height 15
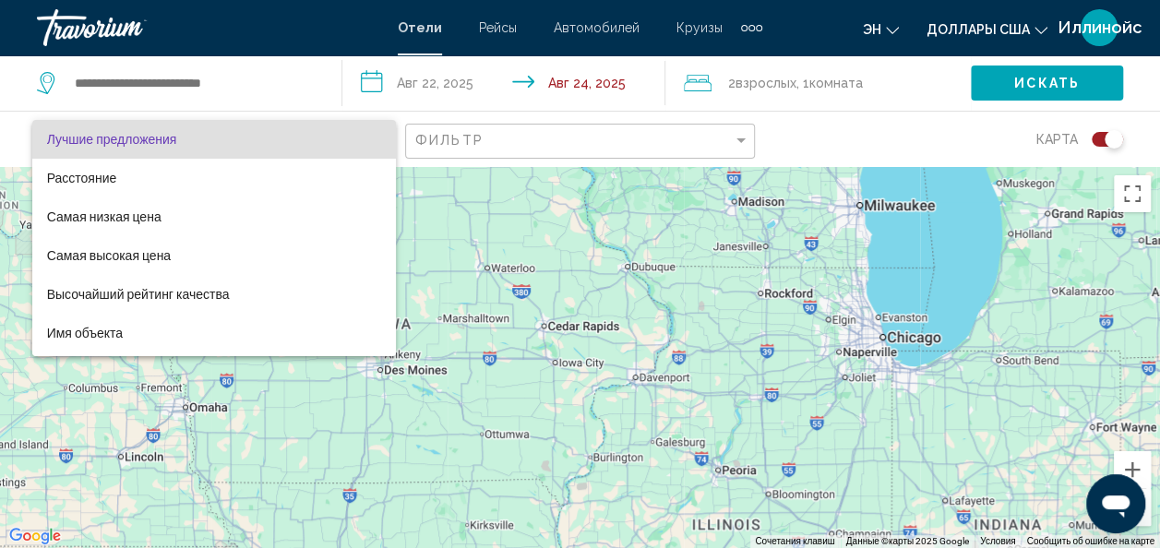
click at [772, 125] on div at bounding box center [580, 274] width 1160 height 548
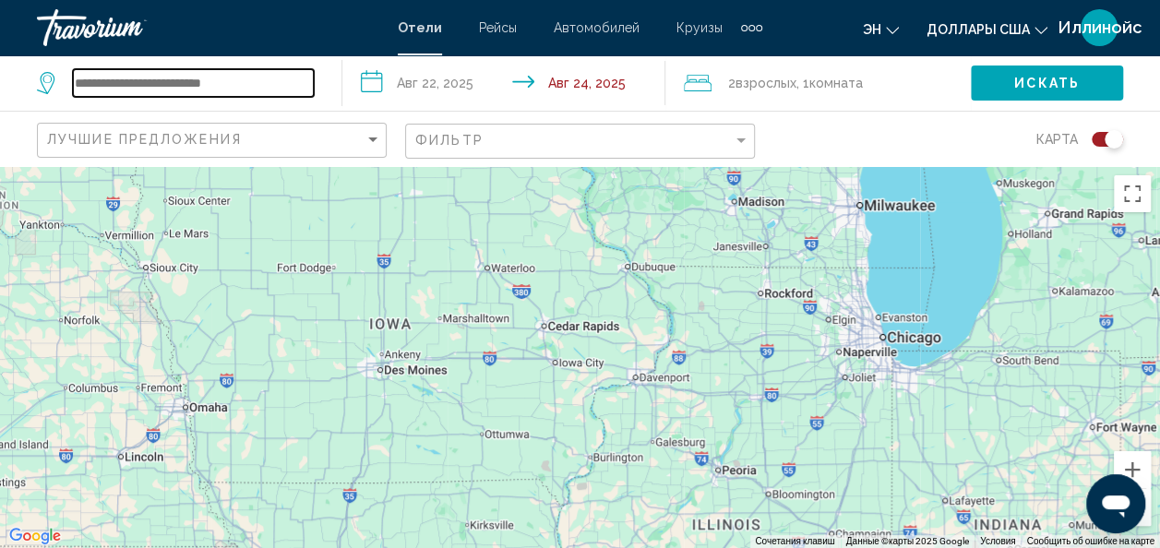
click at [197, 74] on input "Виджет поиска" at bounding box center [193, 83] width 241 height 28
click at [121, 81] on input "Виджет поиска" at bounding box center [193, 83] width 241 height 28
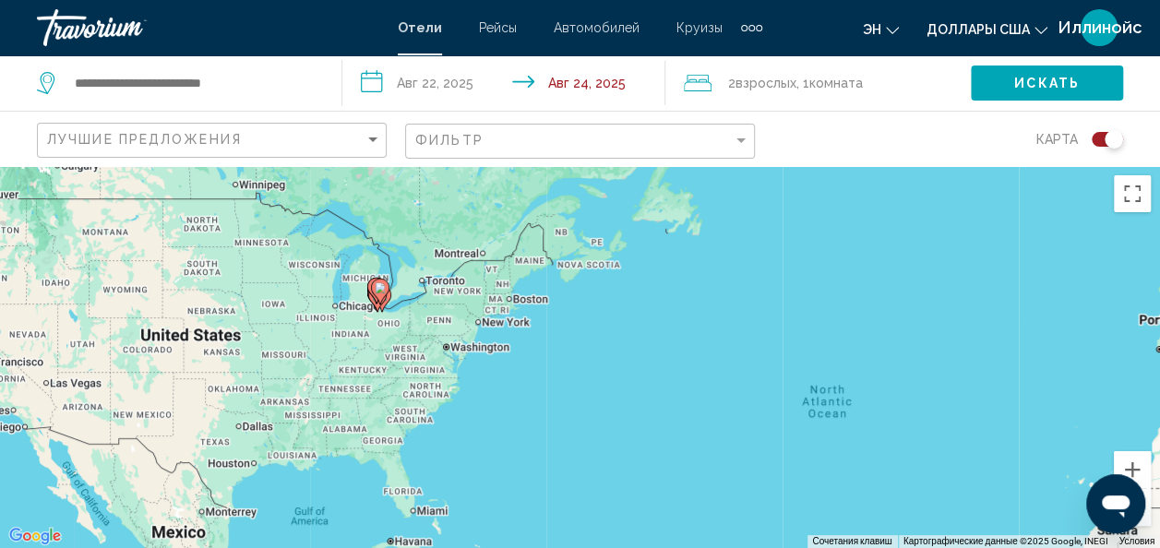
click at [373, 288] on icon "Main content" at bounding box center [379, 292] width 17 height 24
click at [580, 357] on div "To activate drag with keyboard, press Alt + Enter. Once in keyboard drag state,…" at bounding box center [1160, 357] width 1160 height 0
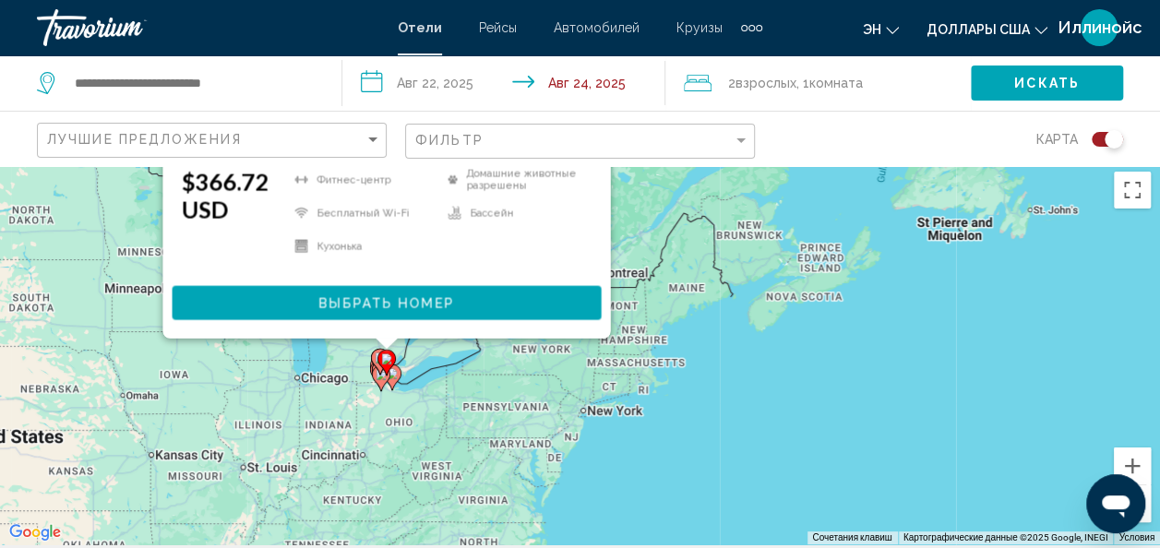
scroll to position [2, 0]
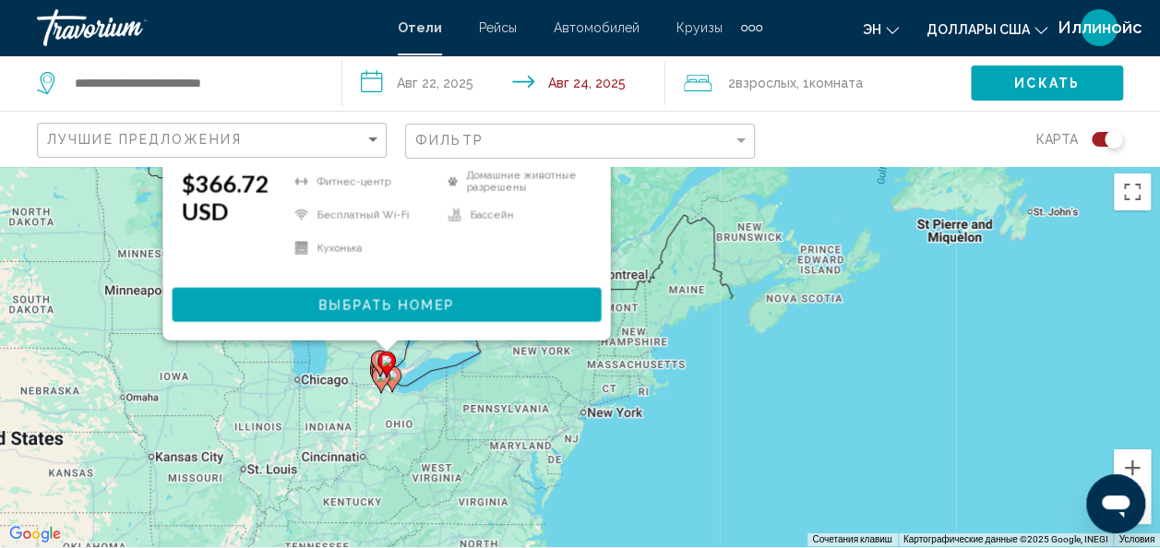
click at [587, 395] on div "To activate drag with keyboard, press Alt + Enter. Once in keyboard drag state,…" at bounding box center [580, 355] width 1160 height 382
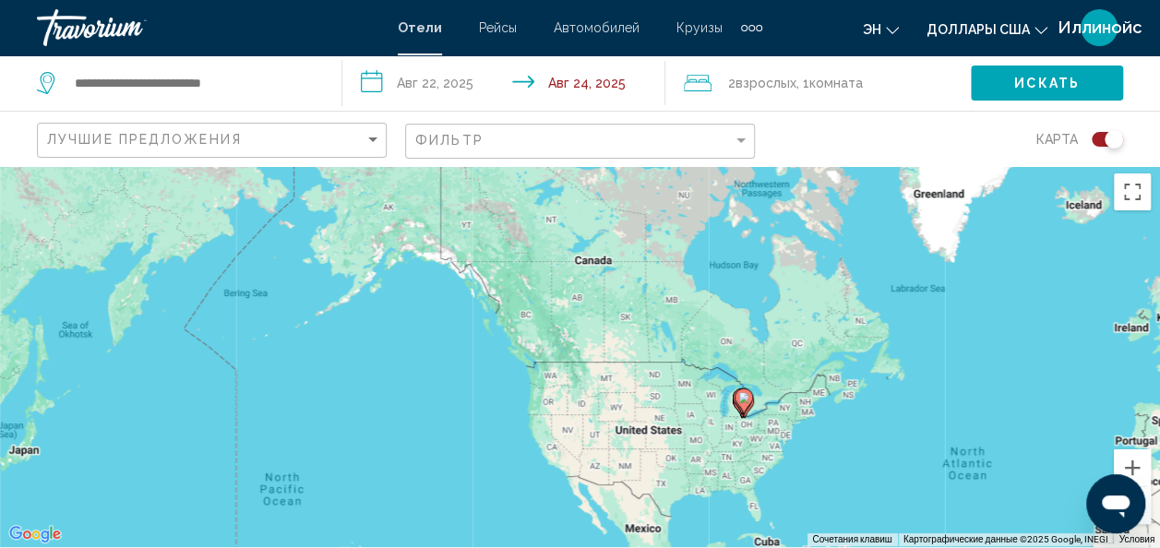
drag, startPoint x: 134, startPoint y: 303, endPoint x: 566, endPoint y: 375, distance: 438.8
click at [566, 375] on div "Чтобы активировать перетаскивание с помощью клавиатуры, нажмите Alt + Enter. Пе…" at bounding box center [580, 355] width 1160 height 382
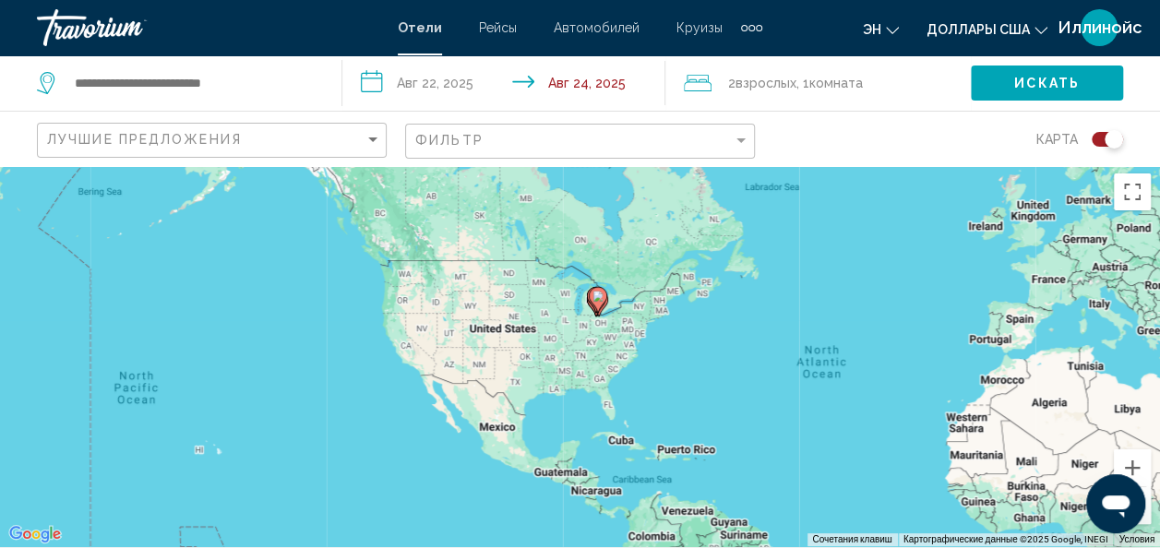
drag, startPoint x: 598, startPoint y: 425, endPoint x: 435, endPoint y: 319, distance: 194.0
click at [435, 319] on div "Чтобы активировать перетаскивание с помощью клавиатуры, нажмите Alt + Enter. Пе…" at bounding box center [580, 355] width 1160 height 382
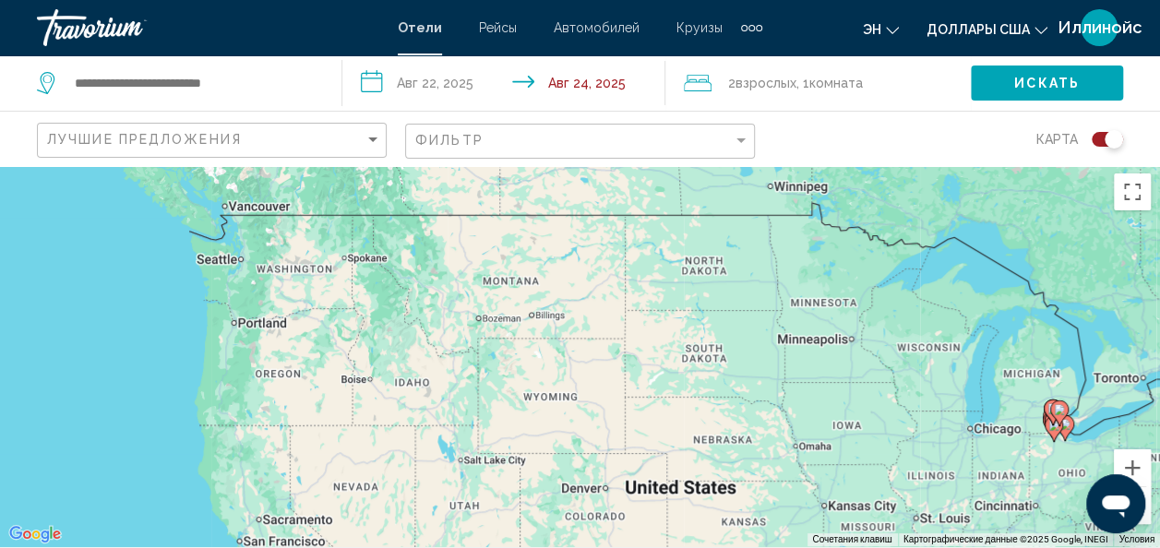
drag, startPoint x: 347, startPoint y: 283, endPoint x: 434, endPoint y: 472, distance: 208.1
click at [434, 472] on div "Чтобы активировать перетаскивание с помощью клавиатуры, нажмите Alt + Enter. Пе…" at bounding box center [580, 355] width 1160 height 382
